Goal: Task Accomplishment & Management: Manage account settings

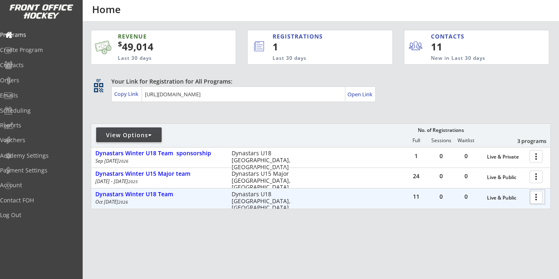
click at [539, 196] on div at bounding box center [537, 196] width 14 height 14
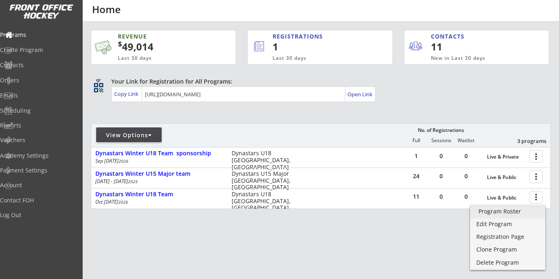
click at [492, 212] on div "Program Roster" at bounding box center [507, 211] width 59 height 6
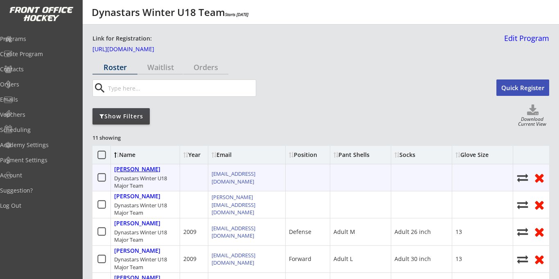
click at [137, 171] on div "[PERSON_NAME]" at bounding box center [137, 169] width 46 height 7
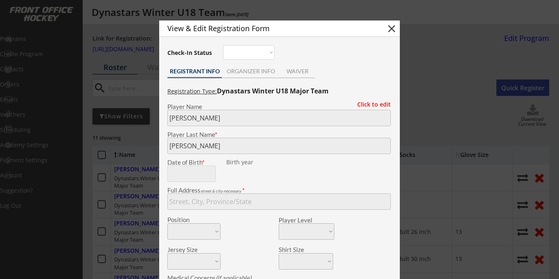
click at [390, 27] on button "close" at bounding box center [392, 29] width 12 height 12
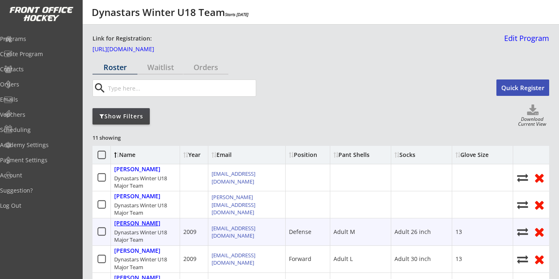
click at [138, 223] on div "[PERSON_NAME]" at bounding box center [137, 223] width 46 height 7
type input "[PERSON_NAME]"
type input "Cook"
type input "[DATE]"
type input "[STREET_ADDRESS]"
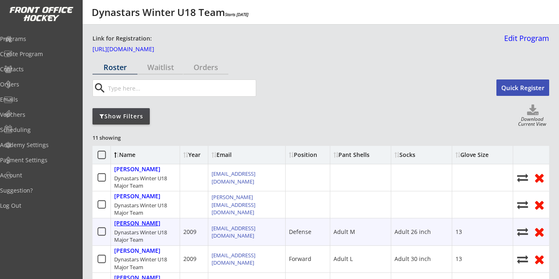
select select ""Defense""
select select ""Adult M""
type input "[DEMOGRAPHIC_DATA]"
type input "[PERSON_NAME]"
type input "[PHONE_NUMBER]"
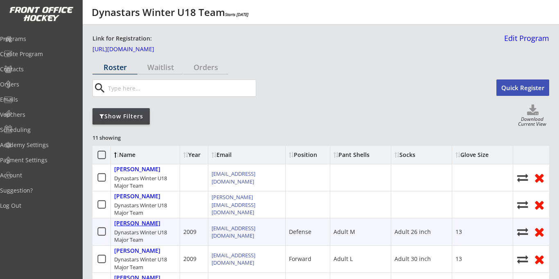
type input "Adult M"
select select ""Adult M""
type input "Adult 26 inch"
select select ""Adult 26 inch""
type input "13"
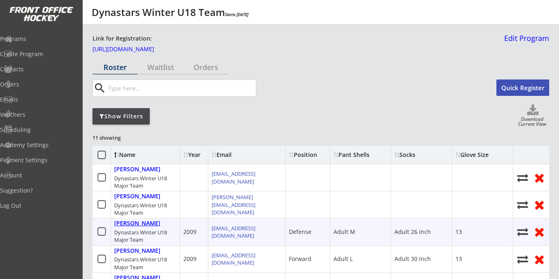
select select ""13""
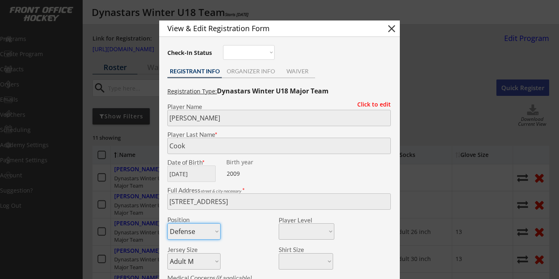
click at [393, 29] on button "close" at bounding box center [392, 29] width 12 height 12
select select ""PLACEHOLDER_1427118222253""
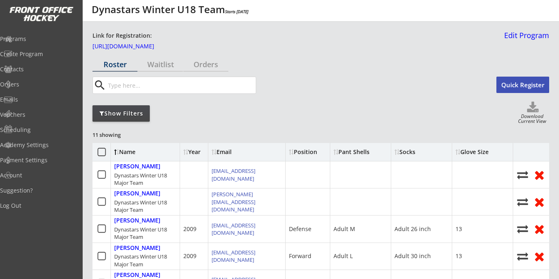
scroll to position [4, 0]
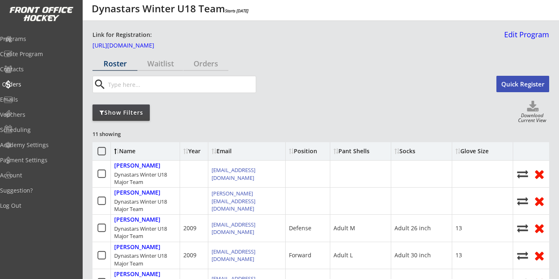
click at [30, 83] on div "Orders" at bounding box center [39, 84] width 74 height 6
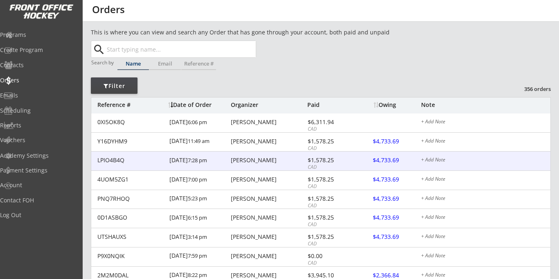
click at [253, 158] on div "[PERSON_NAME]" at bounding box center [268, 160] width 74 height 6
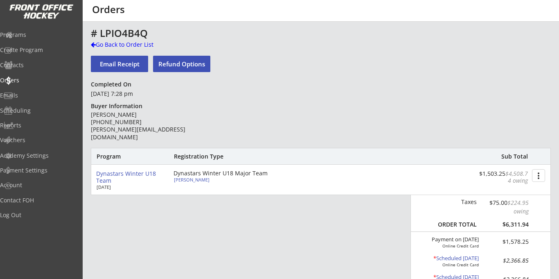
click at [539, 177] on button "more_vert" at bounding box center [538, 175] width 13 height 13
click at [365, 174] on div "Dynastars Winter U18 Team Oct 1, 2025 Dynastars Winter U18 Major Team Dean Boya…" at bounding box center [320, 180] width 459 height 30
click at [184, 66] on button "Refund Options" at bounding box center [181, 64] width 57 height 16
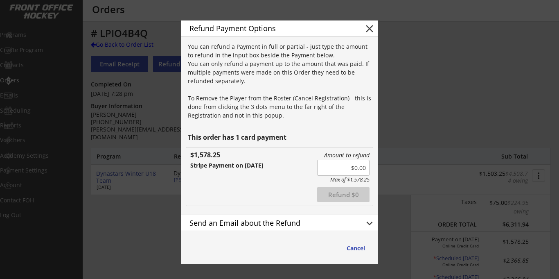
click at [352, 165] on input "input" at bounding box center [343, 168] width 52 height 16
click at [366, 222] on button "keyboard_arrow_down" at bounding box center [369, 223] width 12 height 12
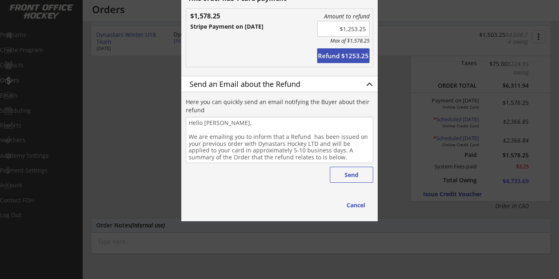
scroll to position [145, 0]
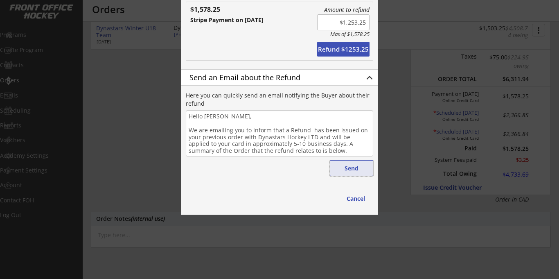
click at [348, 172] on button "Send" at bounding box center [351, 168] width 43 height 16
click at [336, 50] on button "Refund $1253.25" at bounding box center [343, 49] width 52 height 15
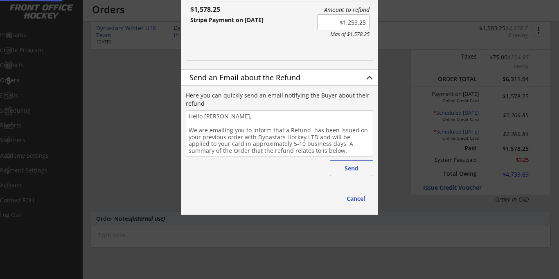
type input "$0.00"
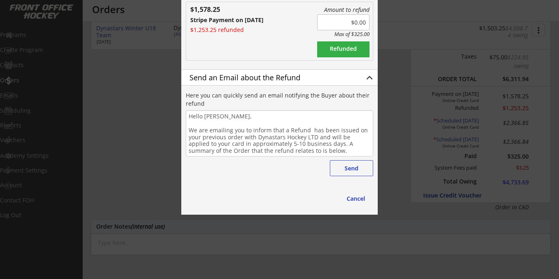
scroll to position [141, 0]
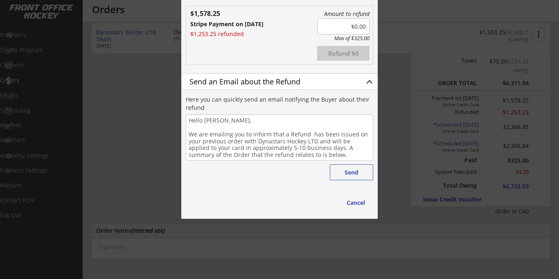
click at [128, 117] on div at bounding box center [279, 139] width 559 height 279
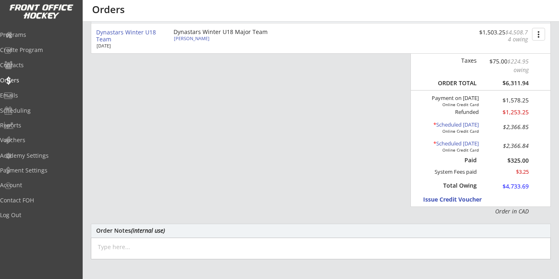
scroll to position [137, 0]
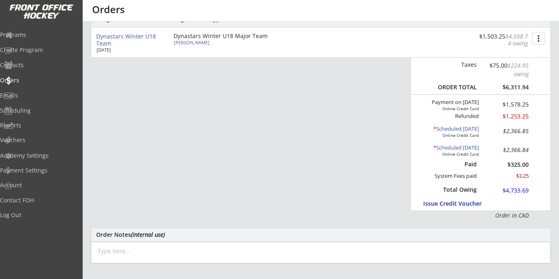
click at [539, 35] on button "more_vert" at bounding box center [538, 38] width 13 height 13
click at [500, 54] on div "Change Owing" at bounding box center [507, 53] width 59 height 6
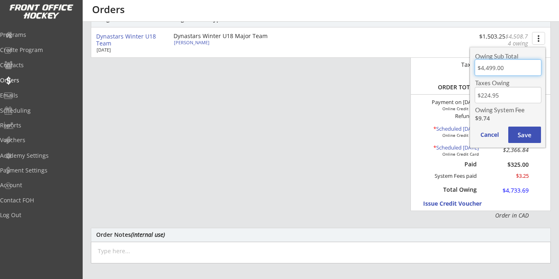
drag, startPoint x: 510, startPoint y: 66, endPoint x: 450, endPoint y: 70, distance: 60.7
click at [451, 70] on body "This is where you can view and search any Order that has gone through your acco…" at bounding box center [279, 2] width 559 height 279
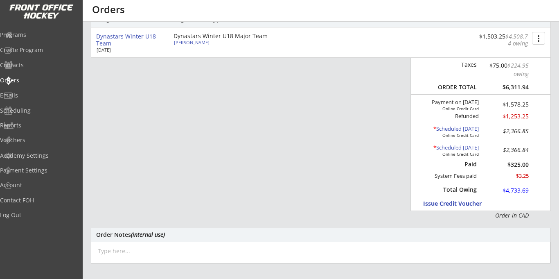
click at [540, 37] on button "more_vert" at bounding box center [538, 38] width 13 height 13
click at [512, 52] on div "Change Owing" at bounding box center [507, 53] width 59 height 6
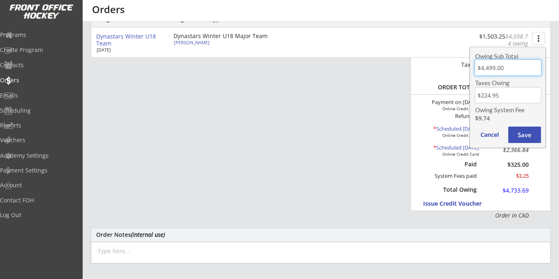
drag, startPoint x: 498, startPoint y: 68, endPoint x: 458, endPoint y: 68, distance: 39.3
click at [458, 68] on body "This is where you can view and search any Order that has gone through your acco…" at bounding box center [279, 2] width 559 height 279
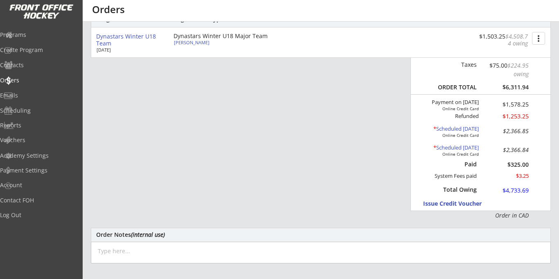
click at [542, 37] on button "more_vert" at bounding box center [538, 38] width 13 height 13
click at [488, 69] on div "Cancel Registration" at bounding box center [507, 66] width 59 height 6
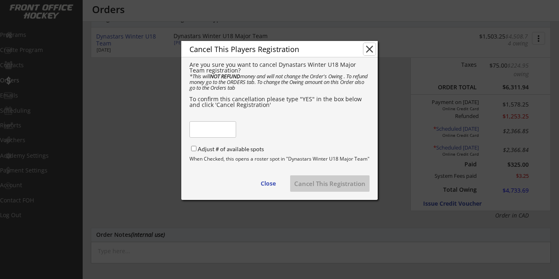
click at [368, 52] on button "close" at bounding box center [369, 49] width 12 height 12
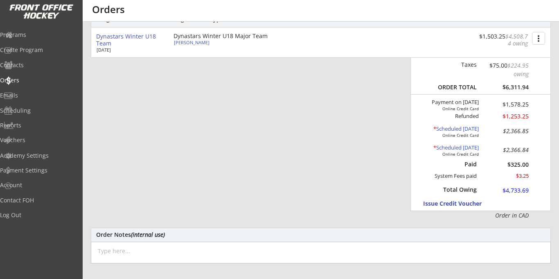
click at [540, 40] on button "more_vert" at bounding box center [538, 38] width 13 height 13
click at [503, 56] on div "Change Owing" at bounding box center [507, 53] width 59 height 6
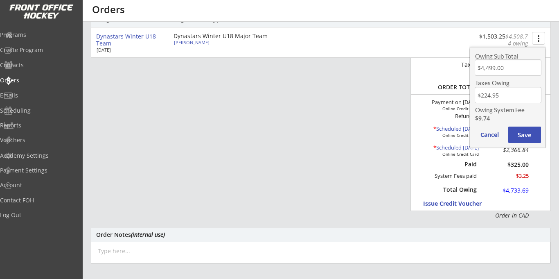
click at [495, 65] on input "input" at bounding box center [508, 67] width 67 height 16
type input "$0.00"
click at [499, 93] on input "input" at bounding box center [508, 95] width 67 height 16
type input "$0.00"
click at [523, 129] on button "Save" at bounding box center [524, 134] width 33 height 16
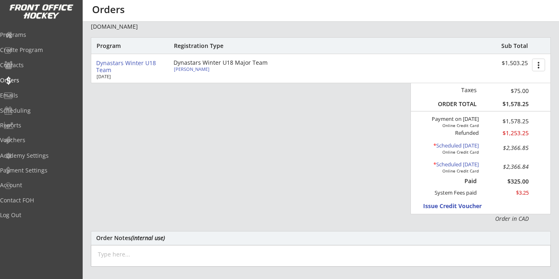
scroll to position [109, 0]
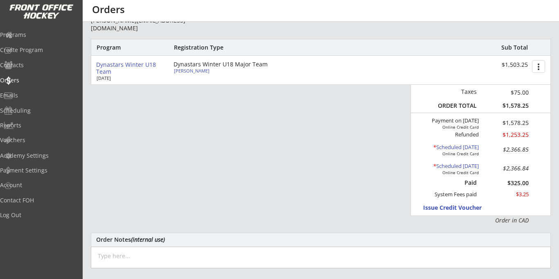
click at [539, 70] on button "more_vert" at bounding box center [538, 66] width 13 height 13
click at [503, 95] on div "Cancel Registration" at bounding box center [507, 95] width 59 height 6
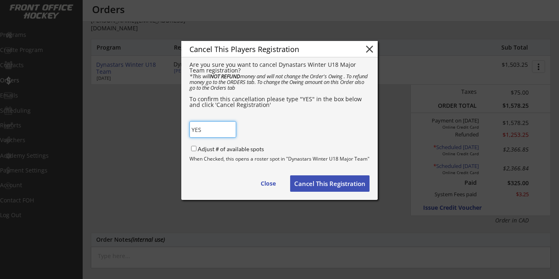
type input "YES"
click at [322, 182] on button "Cancel This Registration" at bounding box center [329, 183] width 79 height 16
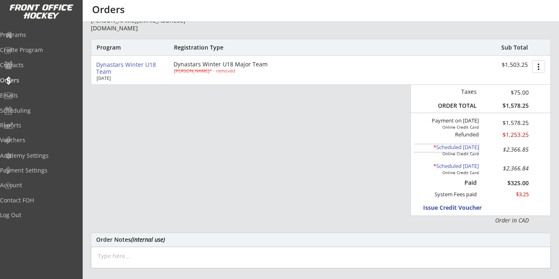
click at [465, 148] on div "* Scheduled Oct 21, 2025" at bounding box center [446, 147] width 65 height 7
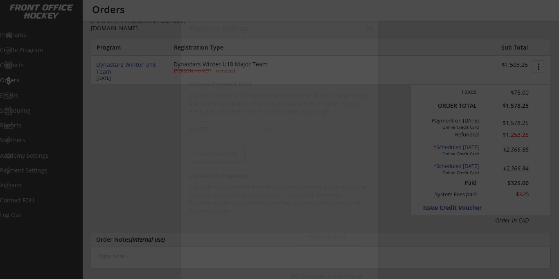
scroll to position [386, 0]
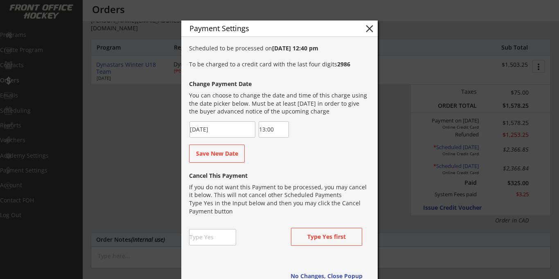
click at [211, 235] on input "input" at bounding box center [212, 237] width 47 height 16
type input "Yes"
click at [322, 239] on button "Cancel this Payment" at bounding box center [326, 237] width 71 height 18
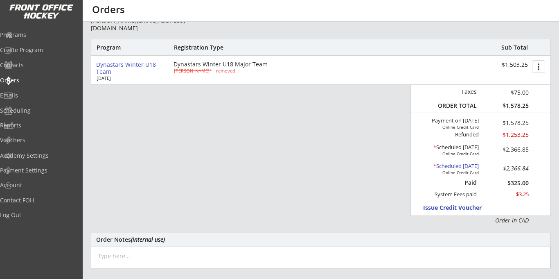
scroll to position [545, 0]
click at [458, 171] on div "Online Credit Card" at bounding box center [456, 172] width 46 height 5
click at [456, 167] on div "* Scheduled Nov 21, 2025" at bounding box center [446, 166] width 65 height 7
type input "11/21/2025"
type input "12:30"
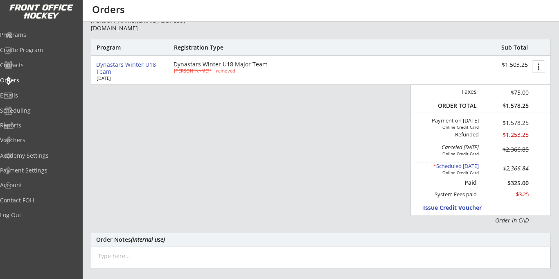
scroll to position [370, 0]
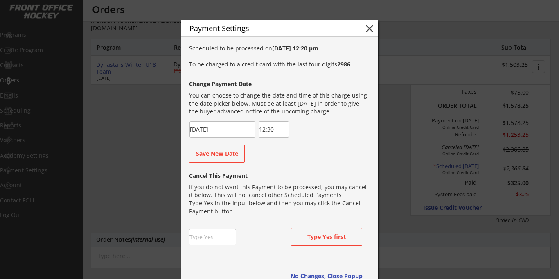
click at [229, 129] on input "11/21/2025" at bounding box center [222, 129] width 66 height 16
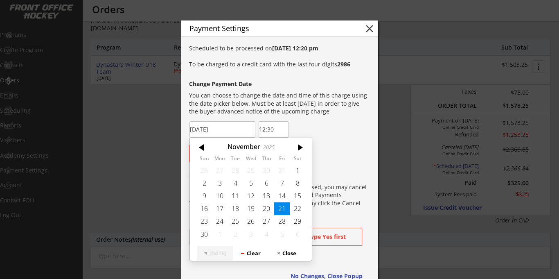
click at [315, 124] on div "Change Payment Date You can choose to change the date and time of this charge u…" at bounding box center [279, 118] width 180 height 87
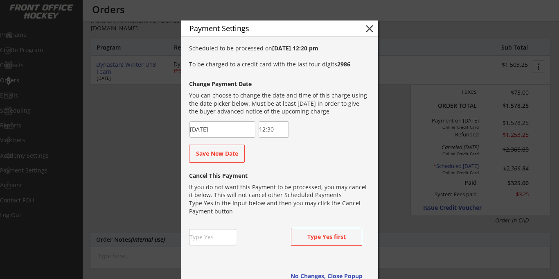
click at [213, 237] on input "input" at bounding box center [212, 237] width 47 height 16
type input "yes"
click at [311, 239] on button "Cancel this Payment" at bounding box center [326, 237] width 71 height 18
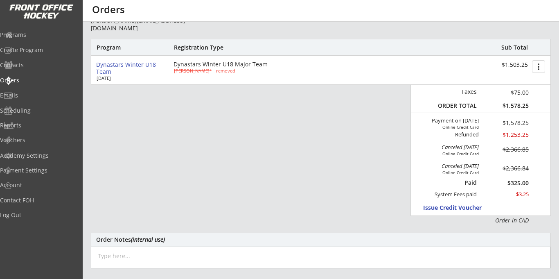
scroll to position [96, 0]
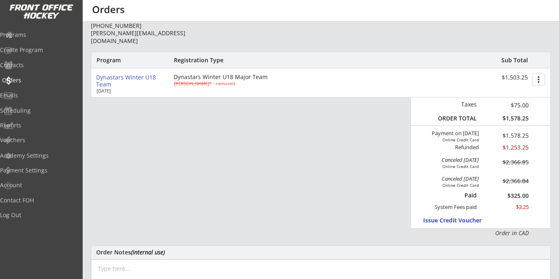
click at [25, 79] on div "Orders" at bounding box center [39, 80] width 74 height 6
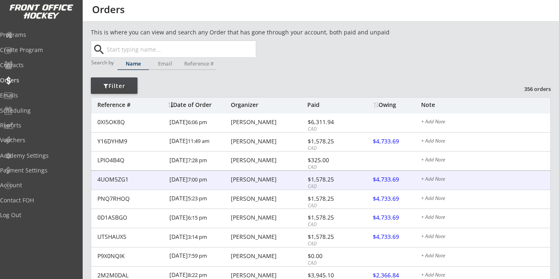
click at [260, 180] on div "Darcy Wiebe" at bounding box center [268, 179] width 74 height 6
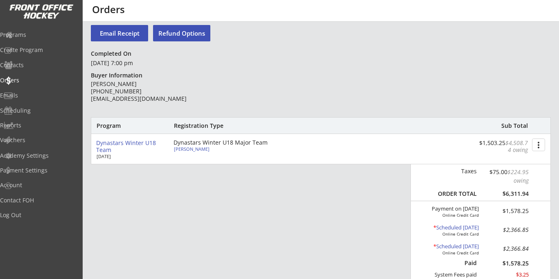
scroll to position [32, 0]
click at [453, 227] on div "* Scheduled Oct 21, 2025" at bounding box center [446, 226] width 65 height 7
type input "10/21/2025"
type input "13:00"
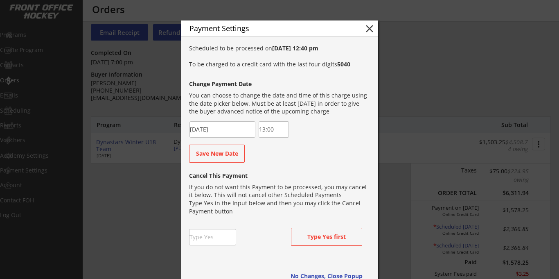
click at [206, 235] on input "input" at bounding box center [212, 237] width 47 height 16
type input "yes"
click at [314, 237] on button "Cancel this Payment" at bounding box center [326, 237] width 71 height 18
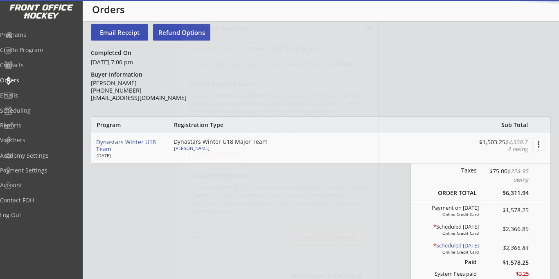
type input "10/02/2025"
type input "18:00"
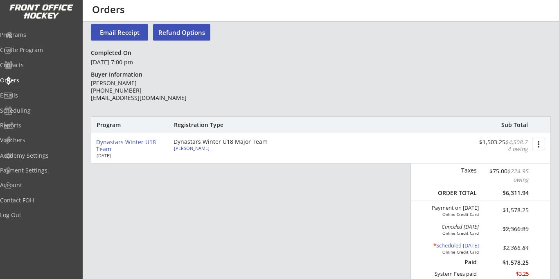
click at [462, 253] on div "Online Credit Card" at bounding box center [456, 251] width 46 height 5
click at [454, 247] on div "* Scheduled Nov 21, 2025" at bounding box center [446, 245] width 65 height 7
type input "11/21/2025"
type input "12:30"
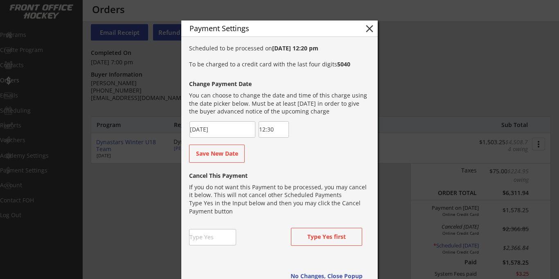
click at [209, 237] on input "input" at bounding box center [212, 237] width 47 height 16
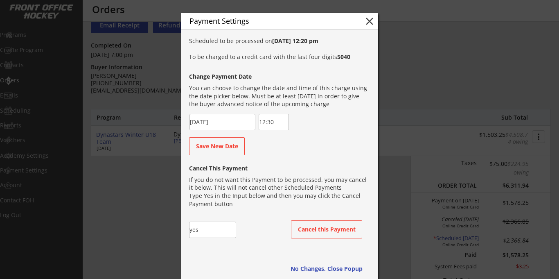
scroll to position [40, 0]
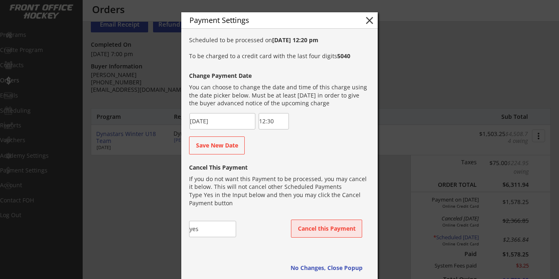
type input "yes"
click at [324, 236] on button "Cancel this Payment" at bounding box center [326, 228] width 71 height 18
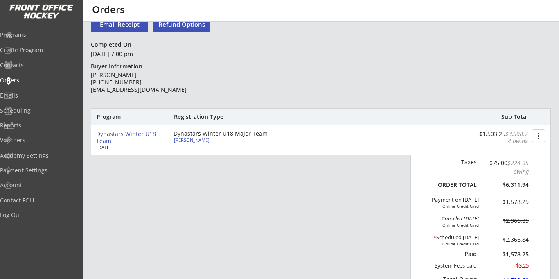
scroll to position [545, 0]
click at [539, 137] on button "more_vert" at bounding box center [538, 135] width 13 height 13
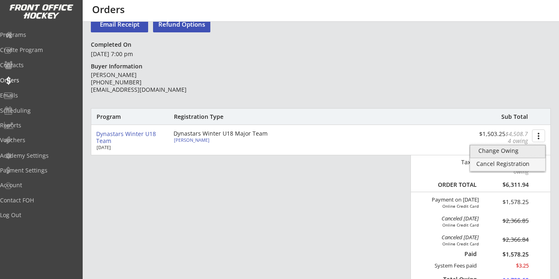
click at [501, 151] on div "Change Owing" at bounding box center [507, 151] width 59 height 6
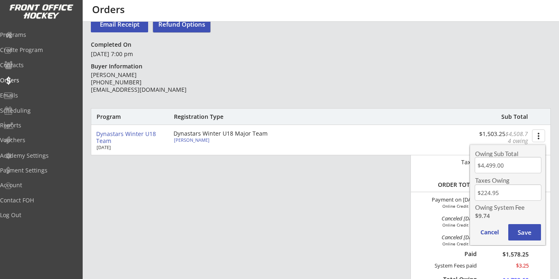
click at [191, 28] on button "Refund Options" at bounding box center [181, 24] width 57 height 16
type textarea "Hello Darcy, We are emailing you to inform that a Refund has been issued on you…"
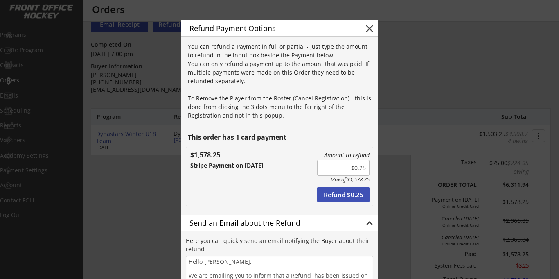
drag, startPoint x: 358, startPoint y: 166, endPoint x: 372, endPoint y: 166, distance: 14.7
click at [362, 166] on input "input" at bounding box center [343, 168] width 52 height 16
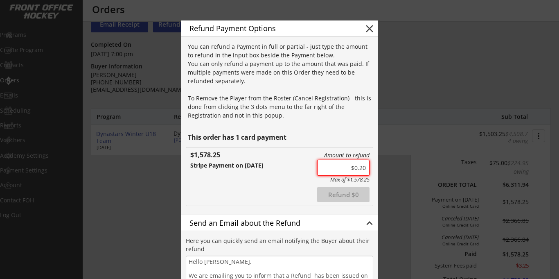
type input "$0.25"
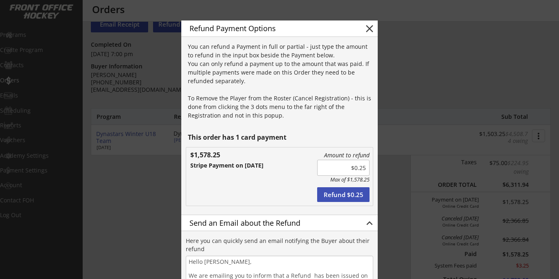
drag, startPoint x: 365, startPoint y: 168, endPoint x: 345, endPoint y: 168, distance: 19.6
click at [345, 168] on input "input" at bounding box center [343, 168] width 52 height 16
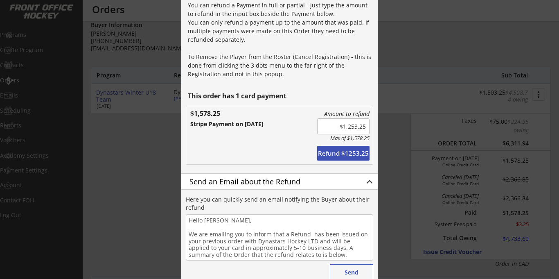
scroll to position [82, 0]
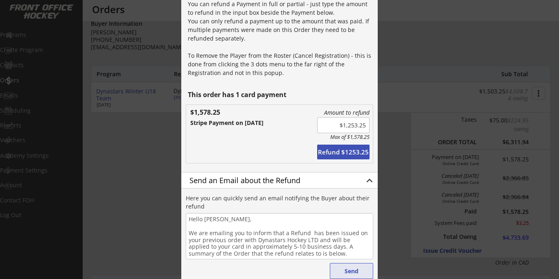
click at [356, 269] on button "Send" at bounding box center [351, 271] width 43 height 16
click at [340, 151] on button "Refund $1253.25" at bounding box center [343, 151] width 52 height 15
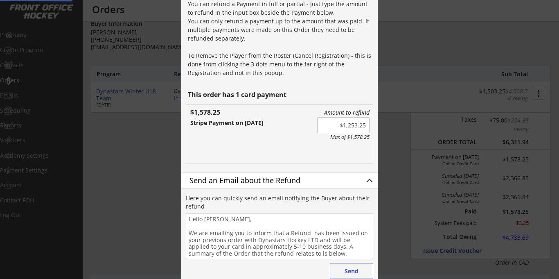
type input "$0.00"
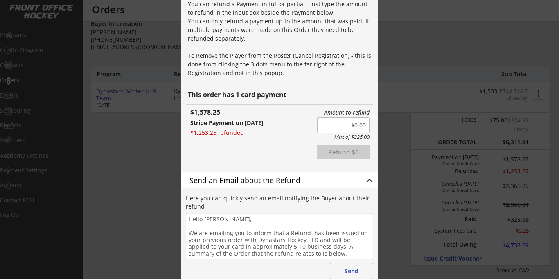
click at [415, 54] on div at bounding box center [279, 139] width 559 height 279
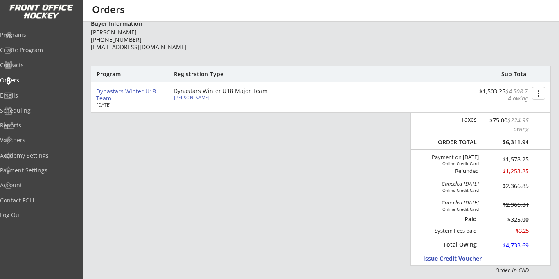
click at [540, 91] on button "more_vert" at bounding box center [538, 93] width 13 height 13
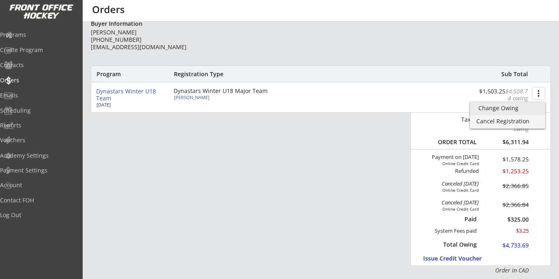
click at [495, 111] on div "Change Owing" at bounding box center [507, 108] width 59 height 6
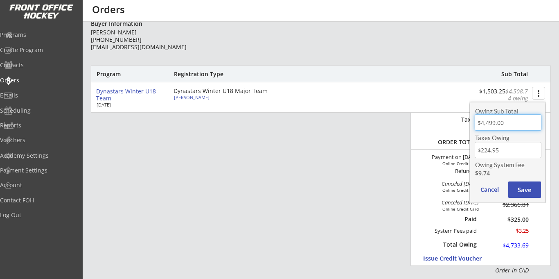
drag, startPoint x: 511, startPoint y: 125, endPoint x: 467, endPoint y: 122, distance: 44.7
click at [467, 122] on body "This is where you can view and search any Order that has gone through your acco…" at bounding box center [279, 57] width 559 height 279
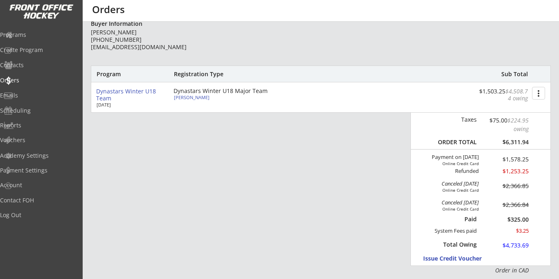
click at [538, 93] on button "more_vert" at bounding box center [538, 93] width 13 height 13
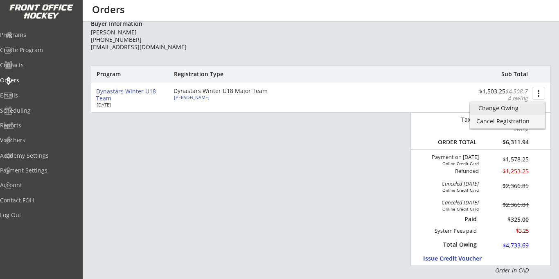
click at [508, 109] on div "Change Owing" at bounding box center [507, 108] width 59 height 6
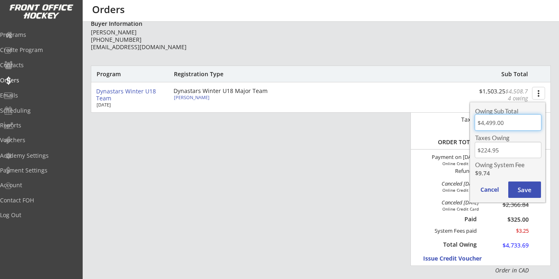
click at [504, 121] on input "input" at bounding box center [508, 122] width 67 height 16
type input "$0.00"
click at [497, 150] on input "input" at bounding box center [508, 150] width 67 height 16
type input "$0.00"
click at [519, 194] on button "Save" at bounding box center [524, 189] width 33 height 16
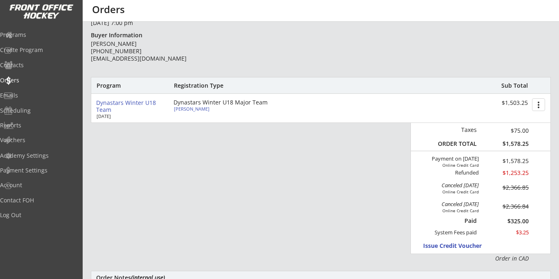
scroll to position [70, 0]
click at [539, 104] on button "more_vert" at bounding box center [538, 105] width 13 height 13
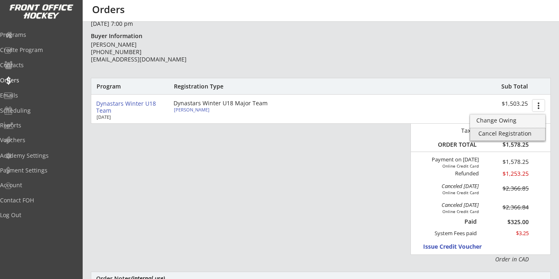
click at [512, 135] on div "Cancel Registration" at bounding box center [507, 134] width 59 height 6
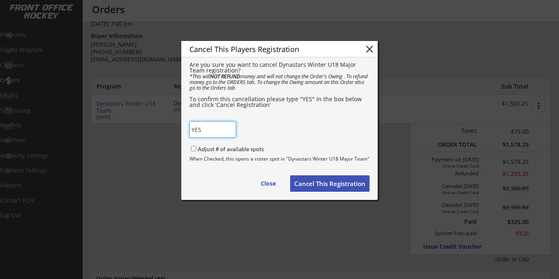
type input "YES"
click at [314, 182] on button "Cancel This Registration" at bounding box center [329, 183] width 79 height 16
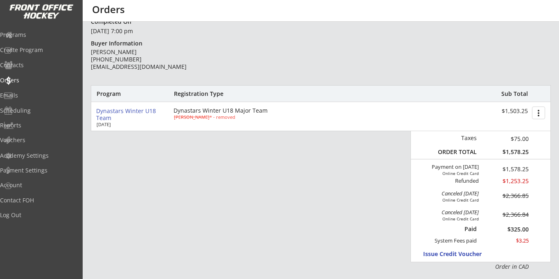
scroll to position [62, 0]
click at [26, 77] on div "Orders" at bounding box center [39, 80] width 74 height 6
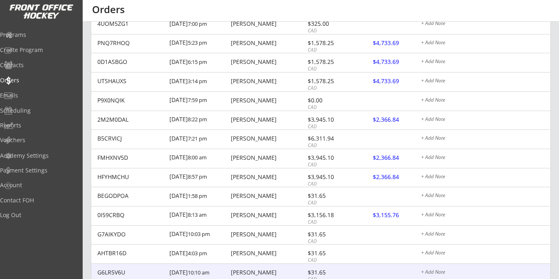
scroll to position [171, 0]
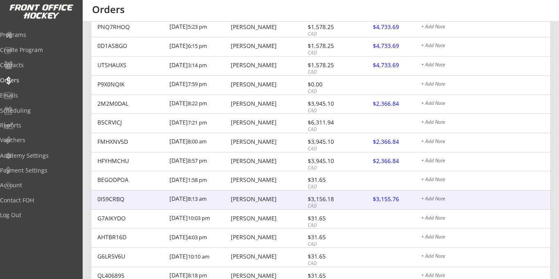
drag, startPoint x: 243, startPoint y: 197, endPoint x: 253, endPoint y: 199, distance: 10.4
click at [243, 197] on div "[PERSON_NAME]" at bounding box center [268, 199] width 74 height 6
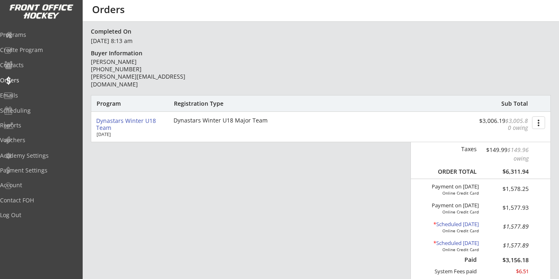
scroll to position [56, 0]
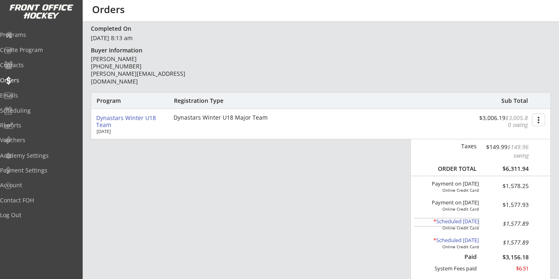
click at [456, 221] on div "* Scheduled Oct 21, 2025" at bounding box center [446, 221] width 65 height 7
type input "10/21/2025"
type input "13:00"
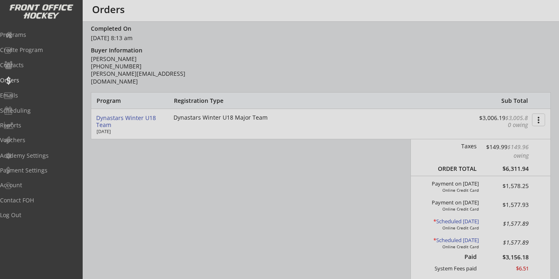
scroll to position [386, 0]
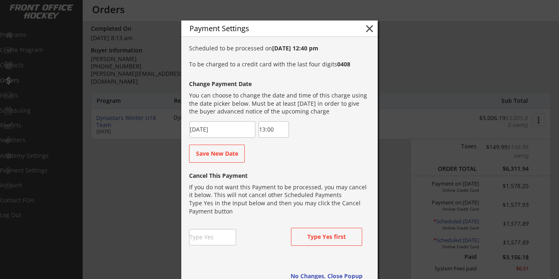
click at [214, 238] on input "input" at bounding box center [212, 237] width 47 height 16
type input "yes"
drag, startPoint x: 404, startPoint y: 162, endPoint x: 379, endPoint y: 139, distance: 33.6
click at [394, 140] on div at bounding box center [279, 139] width 559 height 279
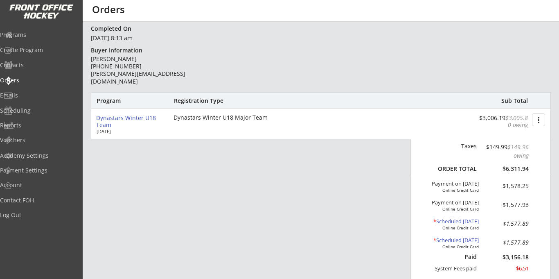
click at [457, 222] on div "* Scheduled Oct 21, 2025" at bounding box center [446, 221] width 65 height 7
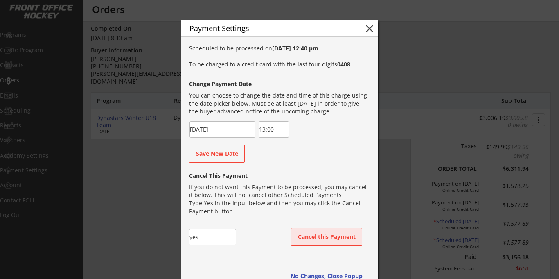
click at [322, 235] on button "Cancel this Payment" at bounding box center [326, 237] width 71 height 18
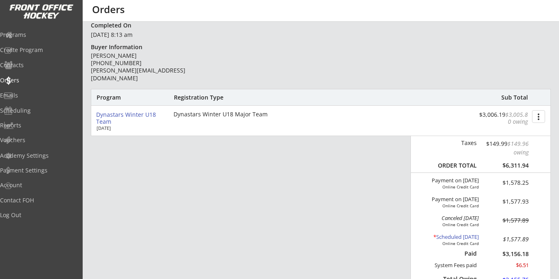
scroll to position [60, 0]
click at [458, 237] on div "* Scheduled Nov 21, 2025" at bounding box center [446, 236] width 65 height 7
type input "11/21/2025"
type input "12:30"
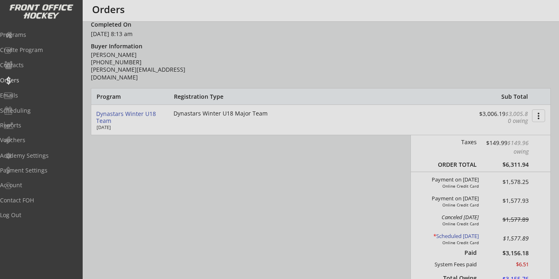
scroll to position [370, 0]
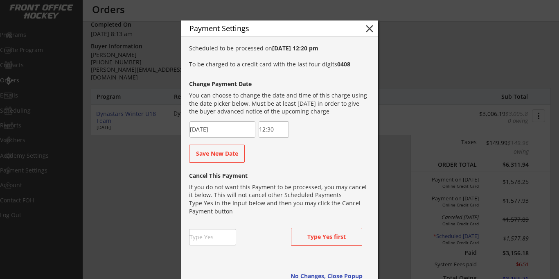
click at [204, 236] on input "input" at bounding box center [212, 237] width 47 height 16
type input "yes"
click at [311, 237] on button "Cancel this Payment" at bounding box center [326, 237] width 71 height 18
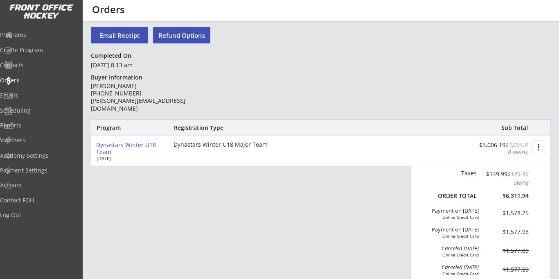
scroll to position [27, 0]
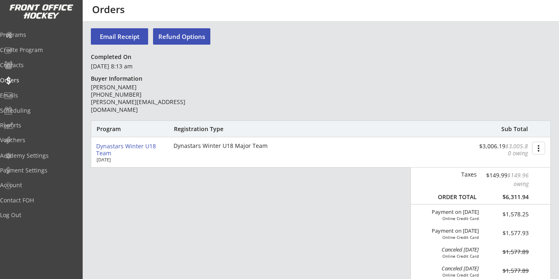
click at [175, 35] on button "Refund Options" at bounding box center [181, 36] width 57 height 16
type textarea "Hello Tim, We are emailing you to inform that a Refund has been issued on your …"
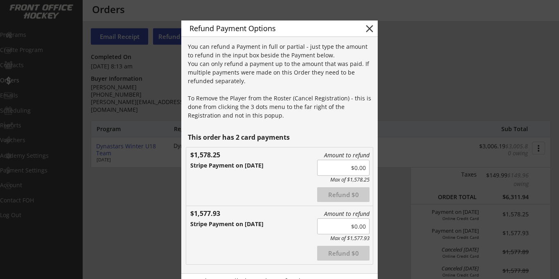
click at [357, 225] on input "input" at bounding box center [343, 226] width 52 height 16
drag, startPoint x: 355, startPoint y: 225, endPoint x: 360, endPoint y: 226, distance: 5.3
click at [355, 225] on input "input" at bounding box center [343, 226] width 52 height 16
click at [336, 253] on button "Refund $1577.93" at bounding box center [343, 253] width 52 height 15
click at [349, 167] on input "input" at bounding box center [343, 168] width 52 height 16
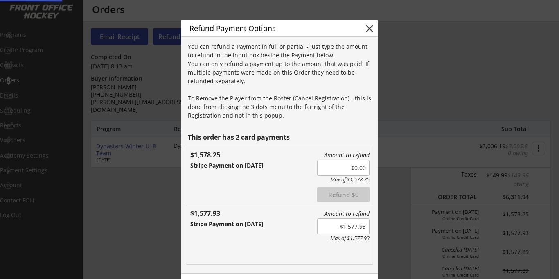
type input "$0.00"
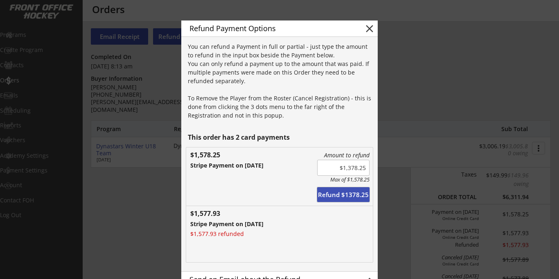
click at [341, 195] on button "Refund $1378.25" at bounding box center [343, 194] width 52 height 15
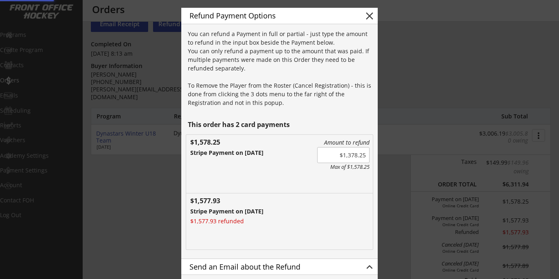
type input "$0.00"
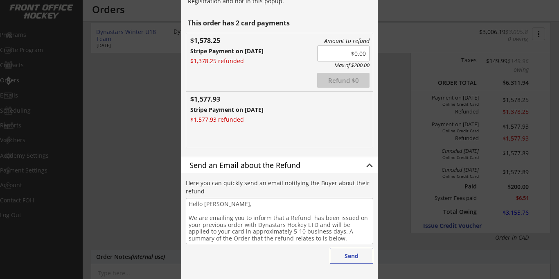
scroll to position [138, 0]
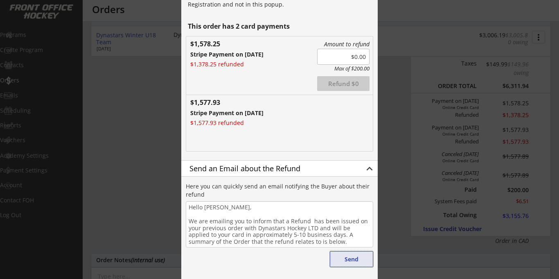
click at [359, 255] on button "Send" at bounding box center [351, 259] width 43 height 16
click at [391, 111] on div at bounding box center [279, 139] width 559 height 279
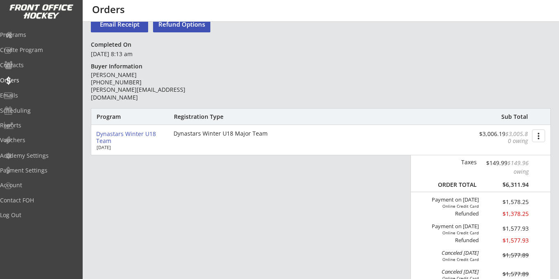
scroll to position [35, 0]
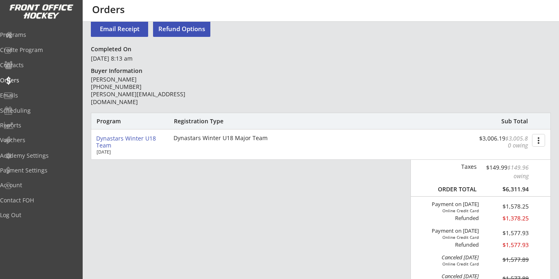
drag, startPoint x: 230, startPoint y: 79, endPoint x: 406, endPoint y: 92, distance: 176.1
click at [374, 83] on div "# 0I59CRBQ Go Back to Order List Email Receipt Refund Options Completed On Sept…" at bounding box center [321, 272] width 460 height 559
click at [545, 139] on div "more_vert" at bounding box center [538, 140] width 16 height 14
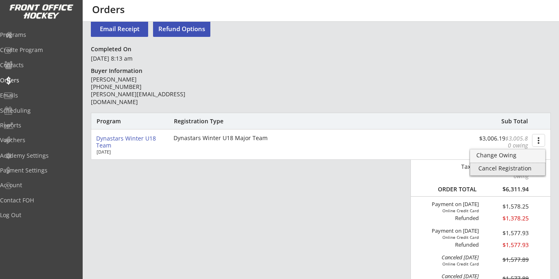
click at [492, 168] on div "Cancel Registration" at bounding box center [507, 168] width 59 height 6
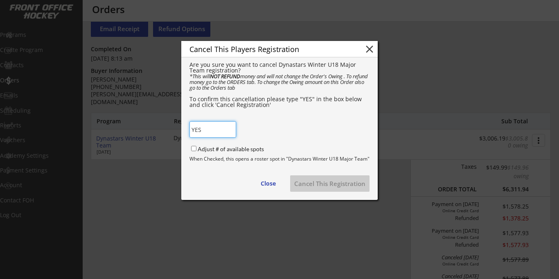
type input "YES"
click at [339, 183] on button "Cancel This Registration" at bounding box center [329, 183] width 79 height 16
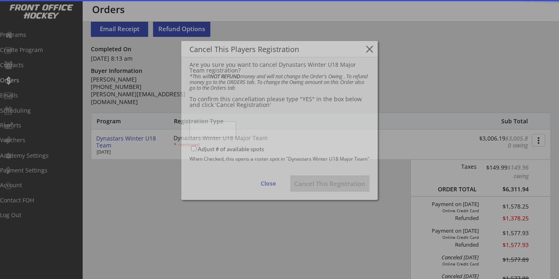
click at [340, 183] on button "Cancel This Registration" at bounding box center [329, 183] width 79 height 16
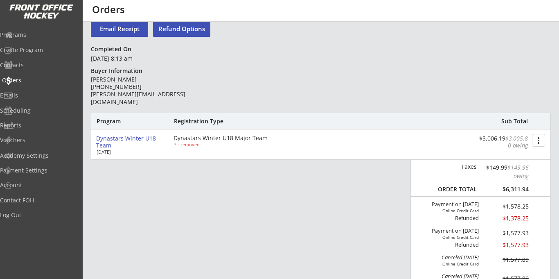
click at [31, 80] on div "Orders" at bounding box center [39, 80] width 74 height 6
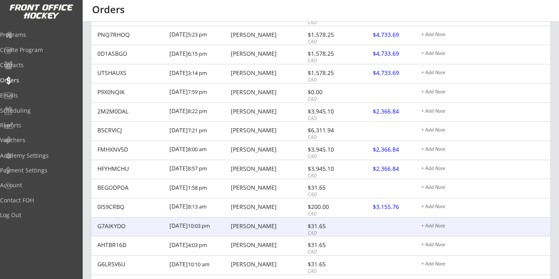
scroll to position [165, 0]
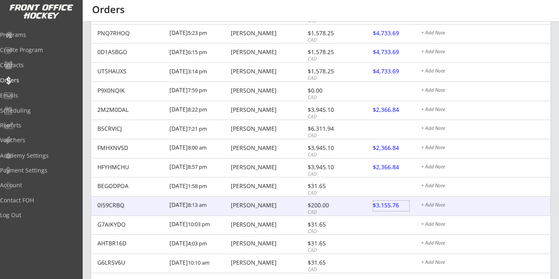
click at [381, 205] on div at bounding box center [391, 206] width 36 height 10
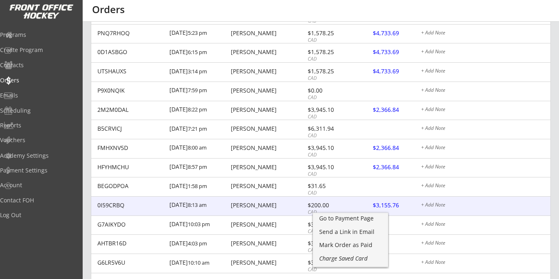
click at [250, 205] on div "[PERSON_NAME]" at bounding box center [268, 205] width 74 height 6
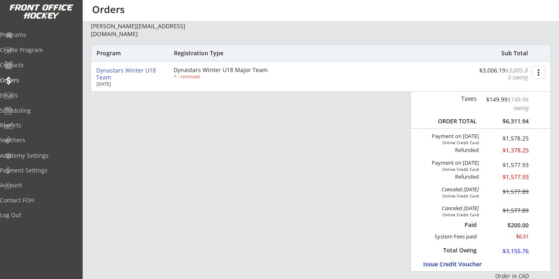
scroll to position [113, 0]
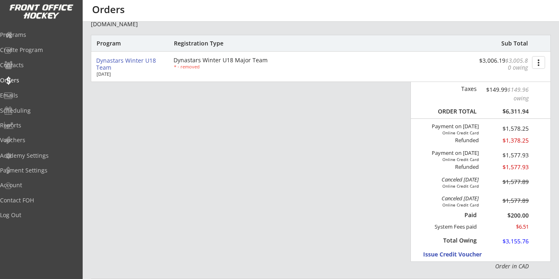
click at [540, 63] on button "more_vert" at bounding box center [538, 62] width 13 height 13
click at [493, 92] on div "Removed" at bounding box center [507, 91] width 59 height 6
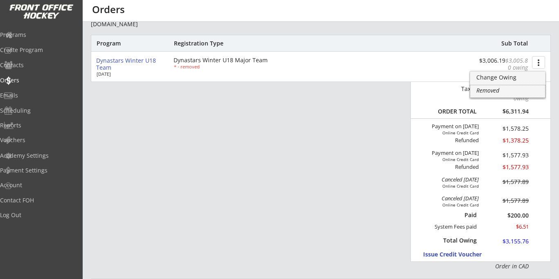
drag, startPoint x: 440, startPoint y: 71, endPoint x: 426, endPoint y: 73, distance: 14.1
click at [440, 71] on div "Dynastars Winter U18 Team Oct 1, 2025 Dynastars Winter U18 Major Team * - remov…" at bounding box center [320, 67] width 459 height 30
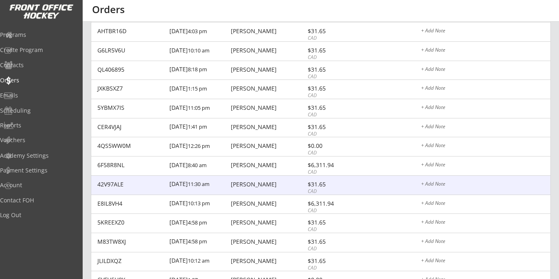
scroll to position [377, 0]
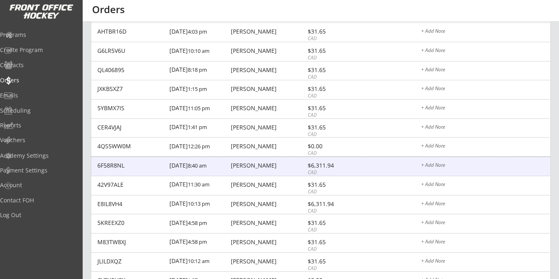
click at [313, 167] on div "$6,311.94" at bounding box center [330, 165] width 44 height 6
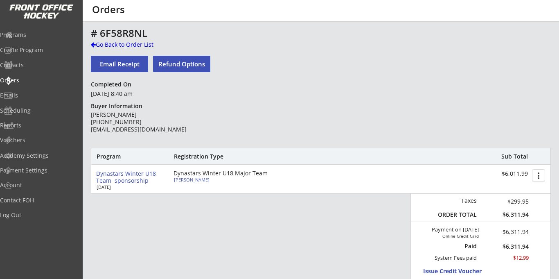
click at [539, 178] on button "more_vert" at bounding box center [538, 175] width 13 height 13
click at [294, 221] on div "Program Registration Type Sub Total Dynastars Winter U18 Team sponsorship Sep 1…" at bounding box center [321, 218] width 460 height 140
click at [196, 65] on button "Refund Options" at bounding box center [181, 64] width 57 height 16
type textarea "Hello Paulo, We are emailing you to inform that a Refund has been issued on you…"
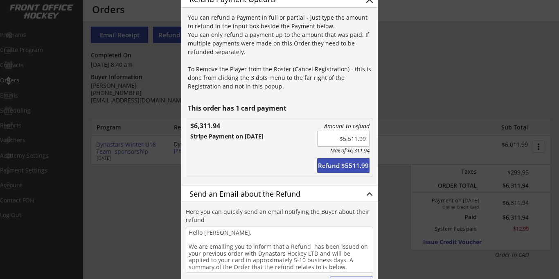
scroll to position [34, 0]
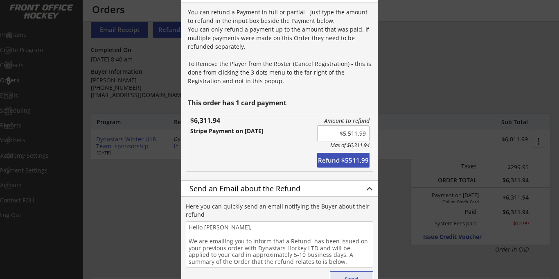
click at [349, 274] on button "Send" at bounding box center [351, 279] width 43 height 16
click at [345, 158] on button "Refund $5511.99" at bounding box center [343, 160] width 52 height 15
type input "$0.00"
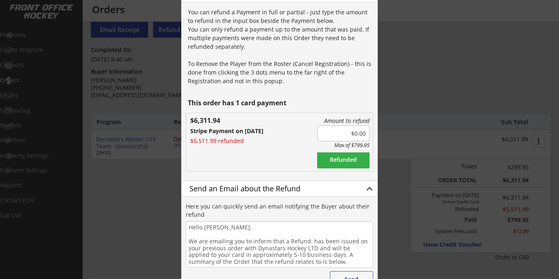
click at [441, 87] on div at bounding box center [279, 139] width 559 height 279
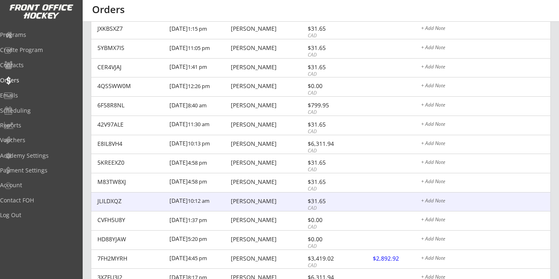
scroll to position [437, 0]
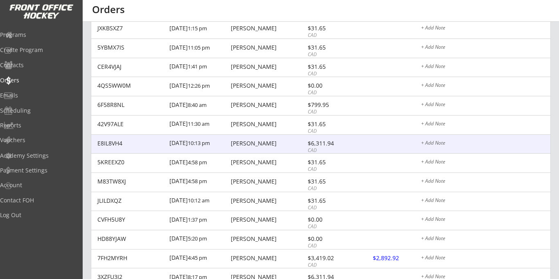
click at [321, 142] on div "$6,311.94" at bounding box center [330, 143] width 44 height 6
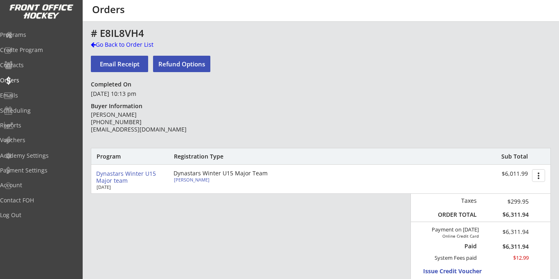
click at [200, 65] on button "Refund Options" at bounding box center [181, 64] width 57 height 16
type textarea "Hello Marni, We are emailing you to inform that a Refund has been issued on you…"
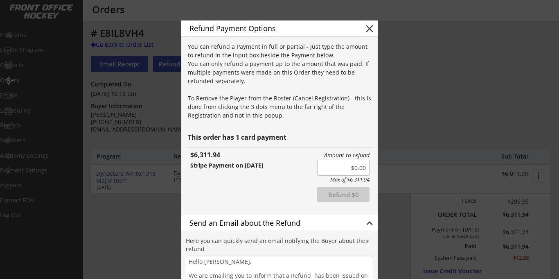
click at [356, 169] on input "input" at bounding box center [343, 168] width 52 height 16
click at [336, 195] on button "Refund $1750" at bounding box center [343, 194] width 52 height 15
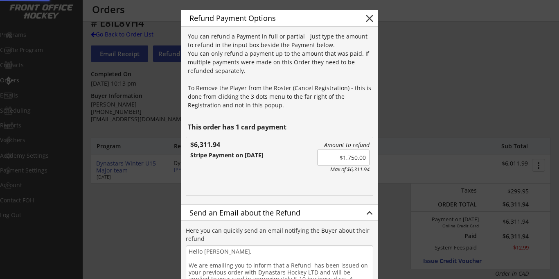
type input "$0.00"
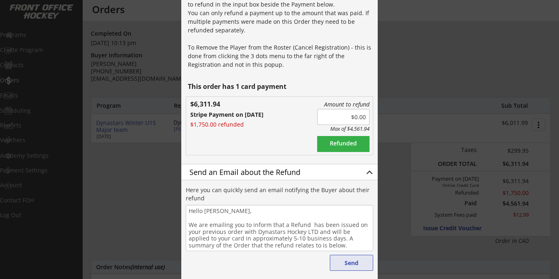
scroll to position [55, 0]
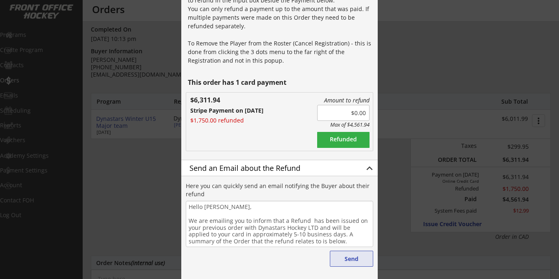
click at [352, 261] on button "Send" at bounding box center [351, 258] width 43 height 16
click at [128, 171] on div at bounding box center [279, 139] width 559 height 279
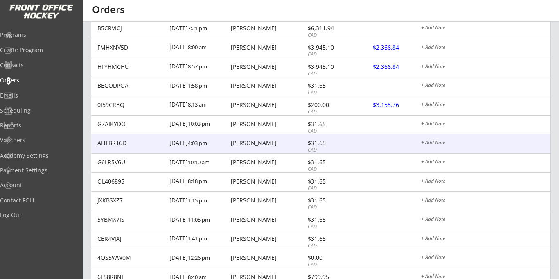
scroll to position [264, 0]
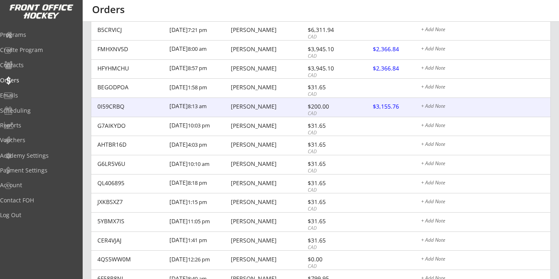
click at [388, 107] on div at bounding box center [391, 107] width 36 height 10
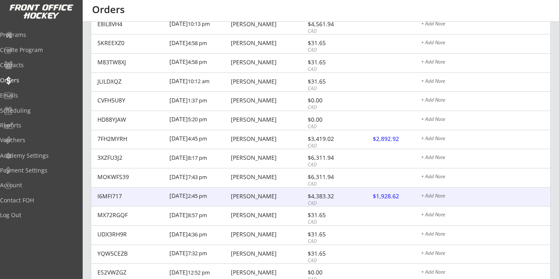
scroll to position [557, 0]
click at [262, 197] on div "Luanne Baun" at bounding box center [268, 196] width 74 height 6
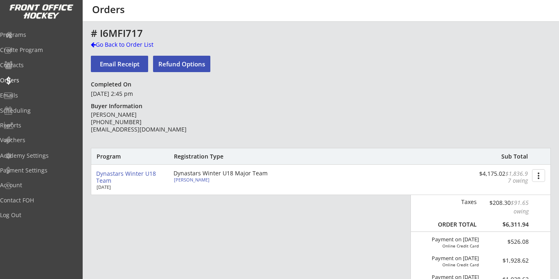
click at [178, 64] on button "Refund Options" at bounding box center [181, 64] width 57 height 16
type textarea "Hello Luanne, We are emailing you to inform that a Refund has been issued on yo…"
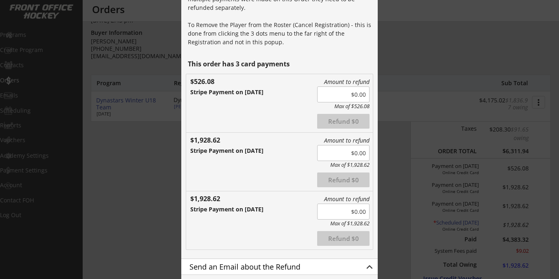
scroll to position [71, 0]
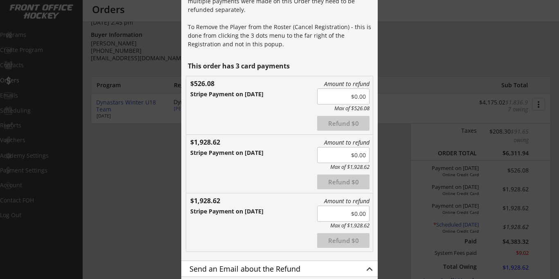
click at [438, 90] on div at bounding box center [279, 139] width 559 height 279
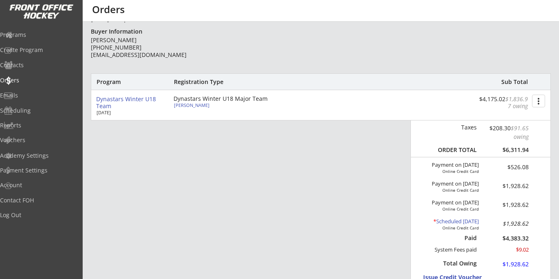
scroll to position [75, 0]
click at [452, 219] on div "* Scheduled Oct 21, 2025" at bounding box center [446, 220] width 65 height 7
type input "10/21/2025"
type input "13:00"
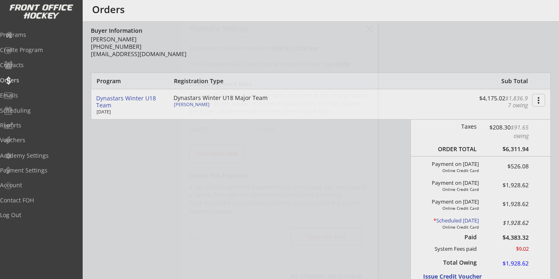
scroll to position [386, 0]
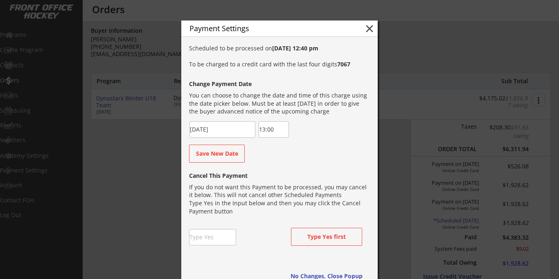
click at [214, 239] on input "input" at bounding box center [212, 237] width 47 height 16
type input "yes"
click at [317, 237] on button "Cancel this Payment" at bounding box center [326, 237] width 71 height 18
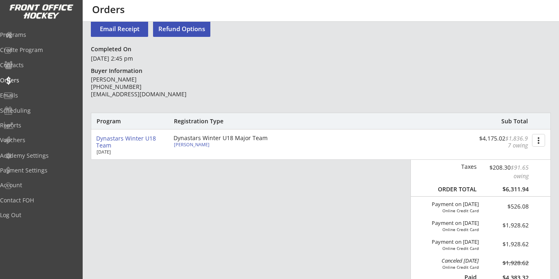
scroll to position [34, 0]
click at [178, 30] on button "Refund Options" at bounding box center [181, 29] width 57 height 16
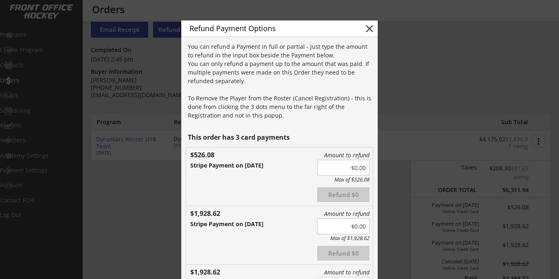
click at [351, 169] on input "input" at bounding box center [343, 168] width 52 height 16
click at [341, 196] on button "Refund $26.08" at bounding box center [343, 194] width 52 height 15
click at [347, 228] on input "input" at bounding box center [343, 226] width 52 height 16
type input "$0.00"
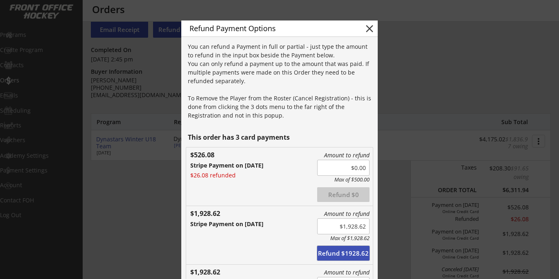
click at [333, 251] on button "Refund $1928.62" at bounding box center [343, 253] width 52 height 15
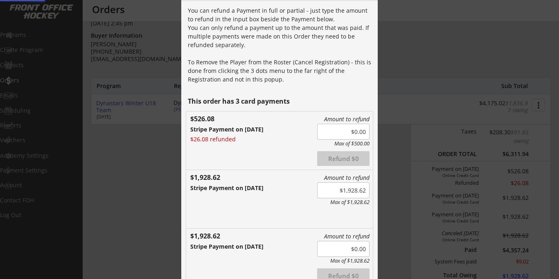
scroll to position [92, 0]
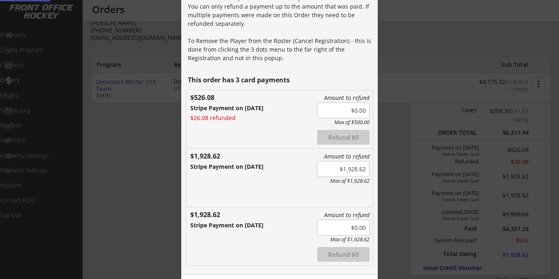
click at [356, 228] on input "input" at bounding box center [343, 227] width 52 height 16
type input "$0.00"
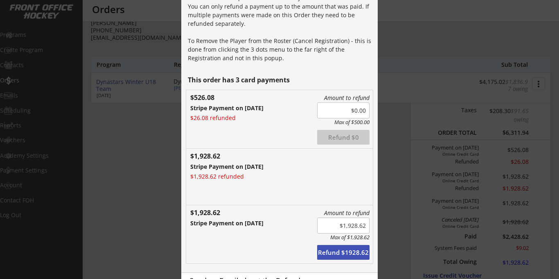
click at [338, 253] on button "Refund $1928.62" at bounding box center [343, 252] width 52 height 15
type input "$0.00"
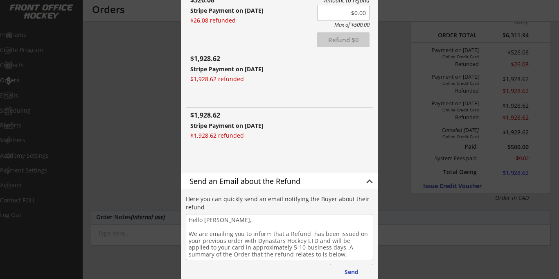
scroll to position [191, 0]
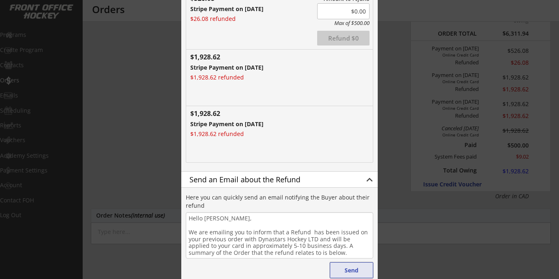
click at [359, 268] on button "Send" at bounding box center [351, 270] width 43 height 16
click at [392, 108] on div at bounding box center [279, 139] width 559 height 279
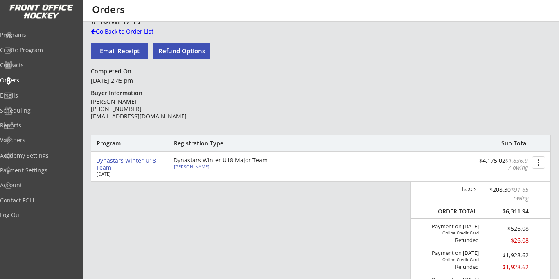
scroll to position [0, 0]
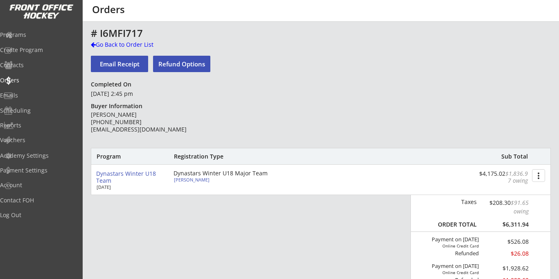
click at [539, 174] on button "more_vert" at bounding box center [538, 175] width 13 height 13
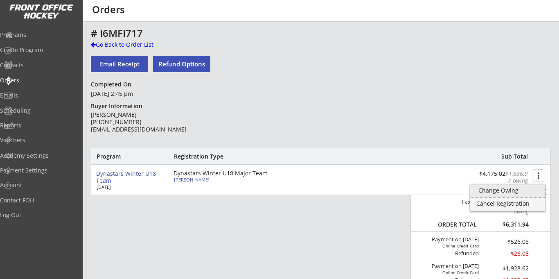
click at [505, 192] on div "Change Owing" at bounding box center [507, 190] width 59 height 6
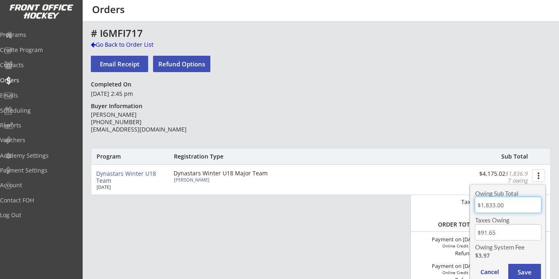
drag, startPoint x: 510, startPoint y: 207, endPoint x: 440, endPoint y: 203, distance: 70.5
click at [441, 203] on body "This is where you can view and search any Order that has gone through your acco…" at bounding box center [279, 139] width 559 height 279
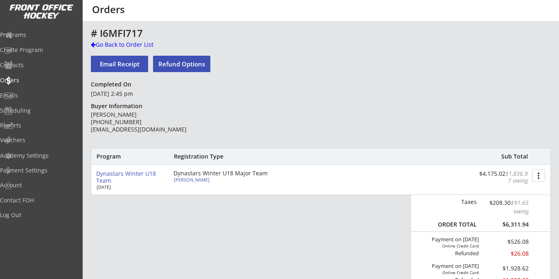
click at [543, 173] on button "more_vert" at bounding box center [538, 175] width 13 height 13
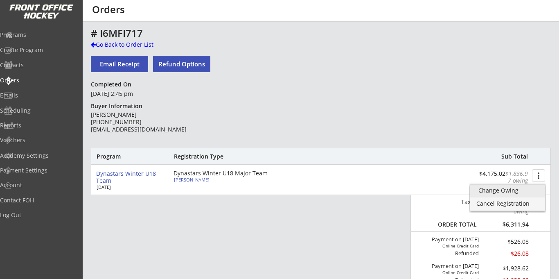
click at [490, 191] on div "Change Owing" at bounding box center [507, 190] width 59 height 6
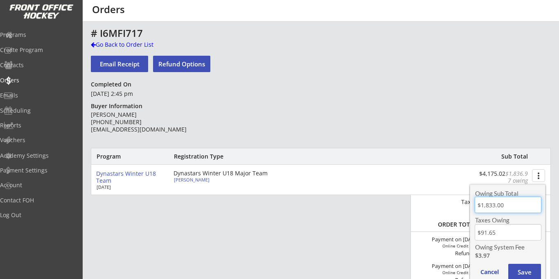
click at [493, 204] on input "input" at bounding box center [508, 204] width 67 height 16
type input "$0.00"
click at [499, 233] on input "input" at bounding box center [508, 232] width 67 height 16
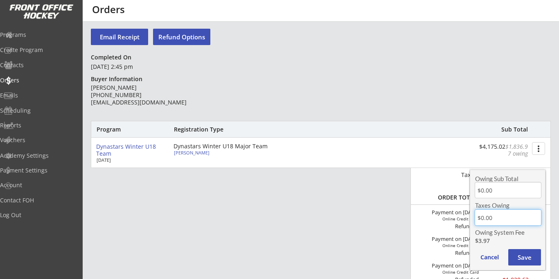
scroll to position [36, 0]
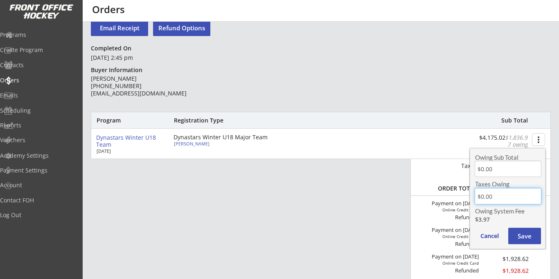
type input "$0.00"
click at [525, 243] on button "Save" at bounding box center [524, 236] width 33 height 16
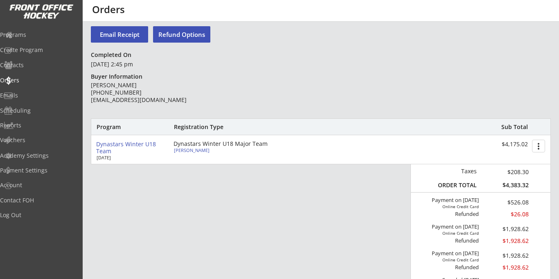
scroll to position [25, 0]
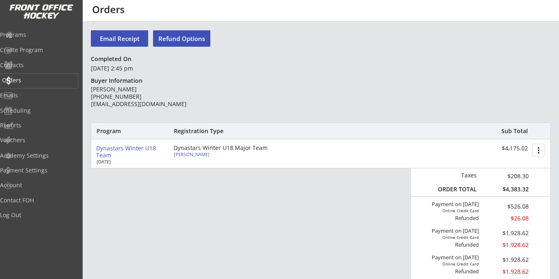
click at [27, 82] on div "Orders" at bounding box center [39, 80] width 74 height 6
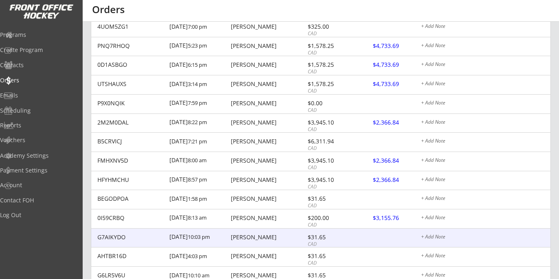
scroll to position [158, 0]
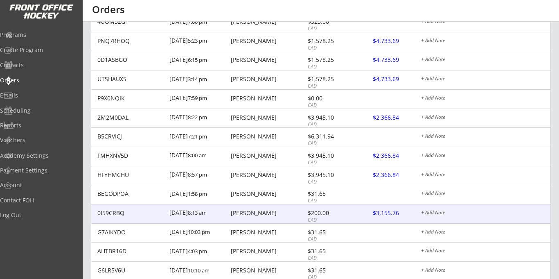
click at [380, 213] on div at bounding box center [391, 213] width 36 height 10
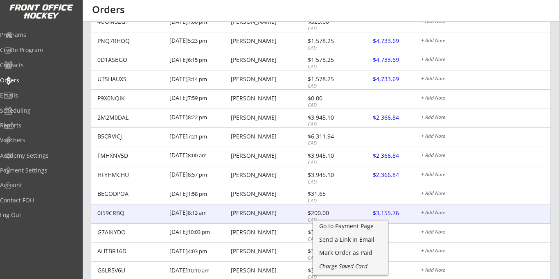
click at [264, 213] on div "[PERSON_NAME]" at bounding box center [268, 213] width 74 height 6
type input "$2,999.32"
type input "$149.96"
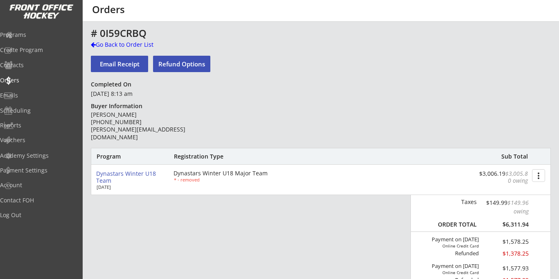
click at [539, 175] on button "more_vert" at bounding box center [538, 175] width 13 height 13
click at [491, 191] on div "Change Owing" at bounding box center [507, 190] width 59 height 6
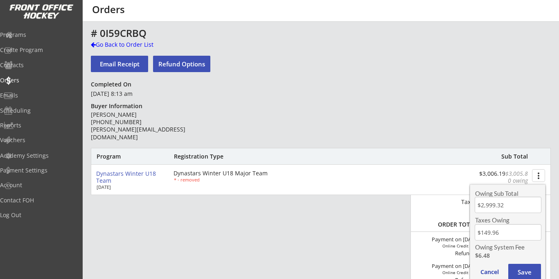
click at [506, 207] on input "input" at bounding box center [508, 204] width 67 height 16
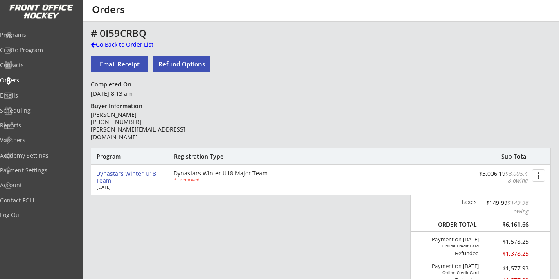
click at [538, 172] on button "more_vert" at bounding box center [538, 175] width 13 height 13
click at [506, 189] on div "Change Owing" at bounding box center [507, 190] width 59 height 6
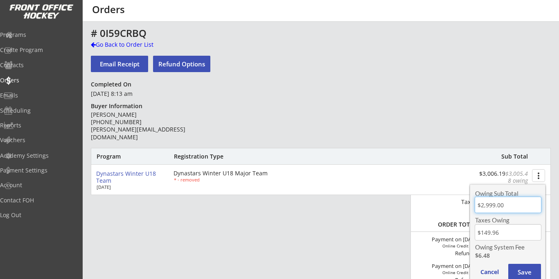
click at [503, 204] on input "input" at bounding box center [508, 204] width 67 height 16
type input "$0.00"
click at [499, 232] on input "input" at bounding box center [508, 232] width 67 height 16
type input "$0.00"
click at [523, 269] on button "Save" at bounding box center [524, 272] width 33 height 16
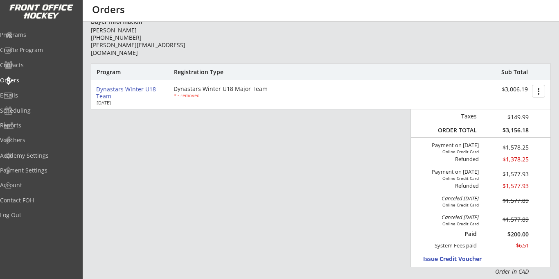
scroll to position [87, 0]
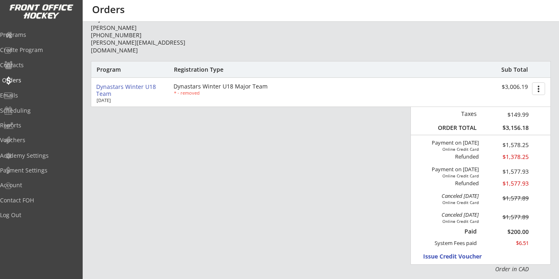
click at [30, 82] on div "Orders" at bounding box center [39, 80] width 74 height 6
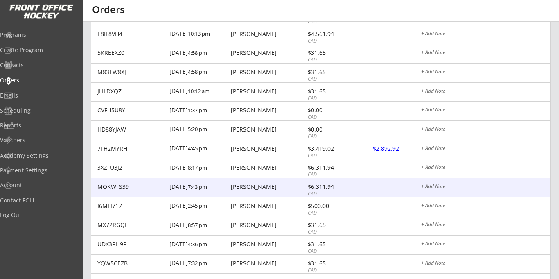
scroll to position [552, 0]
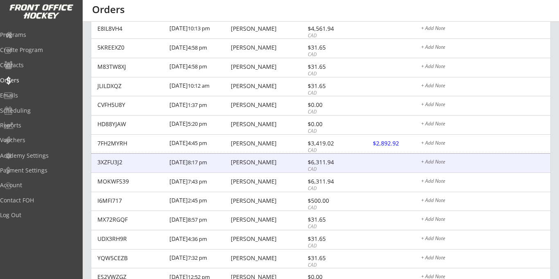
click at [252, 162] on div "Kevin Puetz" at bounding box center [268, 162] width 74 height 6
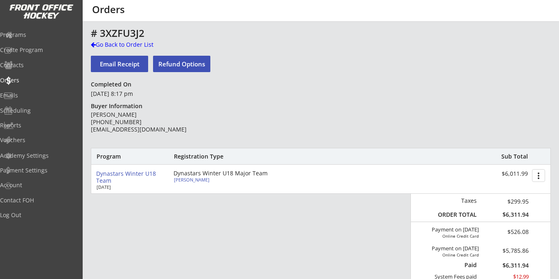
click at [185, 65] on button "Refund Options" at bounding box center [181, 64] width 57 height 16
type textarea "Hello Kevin, We are emailing you to inform that a Refund has been issued on you…"
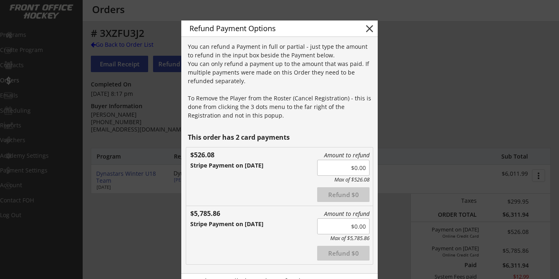
click at [359, 227] on input "input" at bounding box center [343, 226] width 52 height 16
click at [347, 253] on button "Refund $5785.86" at bounding box center [343, 253] width 52 height 15
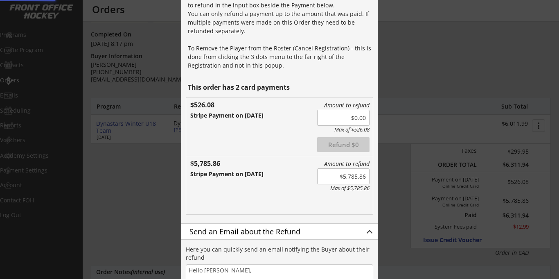
type input "$0.00"
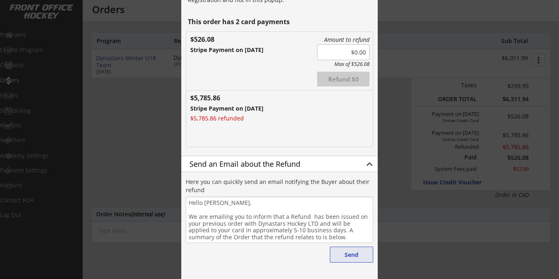
scroll to position [121, 0]
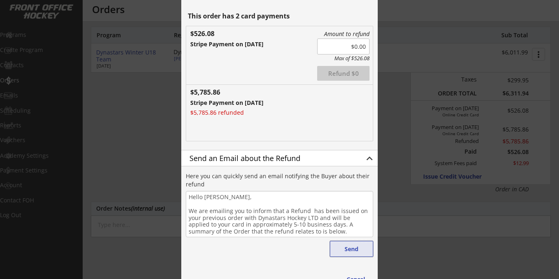
click at [354, 246] on button "Send" at bounding box center [351, 249] width 43 height 16
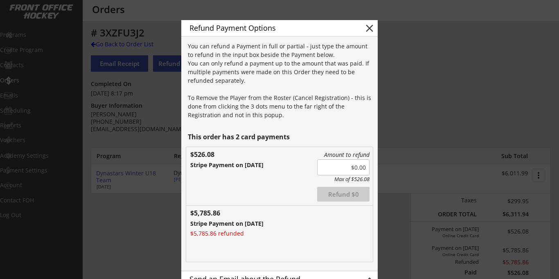
scroll to position [0, 0]
click at [370, 27] on button "close" at bounding box center [369, 29] width 12 height 12
type textarea "Hello , We are emailing you to inform that a Refund has been issued on your pre…"
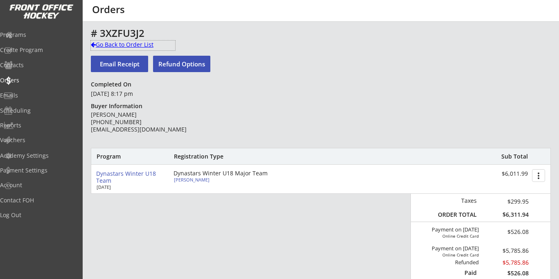
click at [113, 45] on div "Go Back to Order List" at bounding box center [133, 45] width 84 height 8
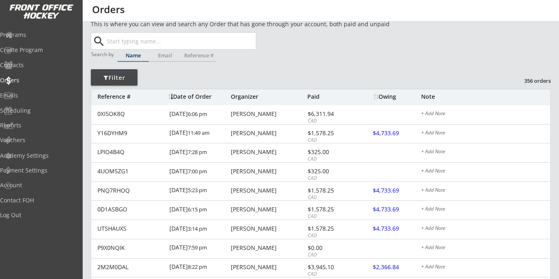
scroll to position [7, 0]
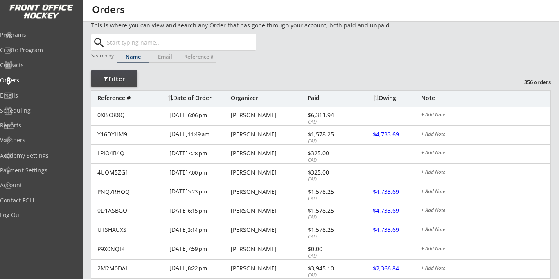
click at [144, 41] on input "text" at bounding box center [180, 42] width 151 height 16
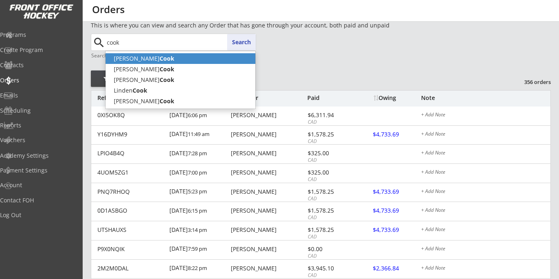
click at [160, 58] on strong "Cook" at bounding box center [167, 58] width 15 height 8
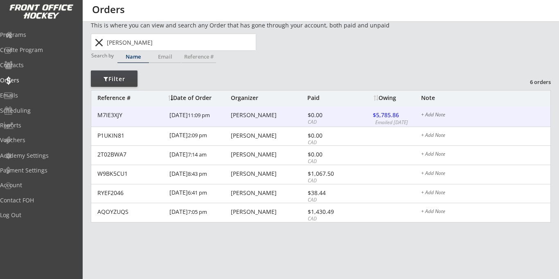
type input "Matthew Cook"
click at [382, 115] on div at bounding box center [391, 115] width 36 height 10
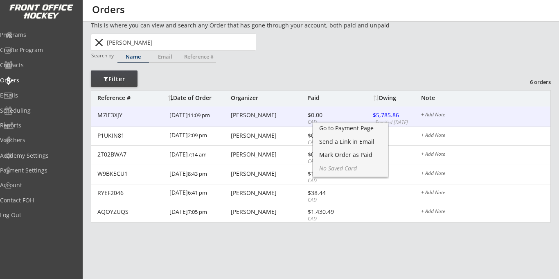
click at [251, 117] on div "Matthew Cook" at bounding box center [268, 115] width 74 height 6
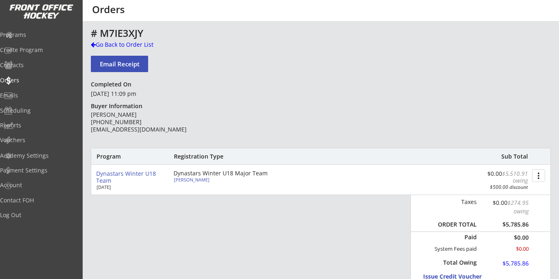
click at [537, 175] on button "more_vert" at bounding box center [538, 175] width 13 height 13
click at [506, 190] on div "Change Owing" at bounding box center [507, 190] width 59 height 6
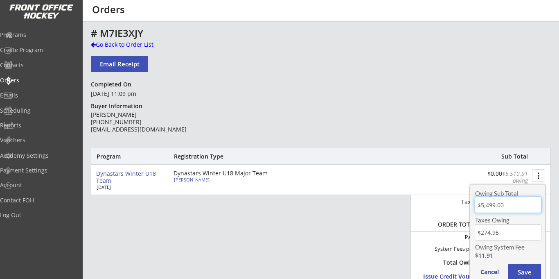
drag, startPoint x: 510, startPoint y: 205, endPoint x: 504, endPoint y: 203, distance: 5.9
click at [504, 203] on input "input" at bounding box center [508, 204] width 67 height 16
type input "$0.00"
click at [498, 232] on input "input" at bounding box center [508, 232] width 67 height 16
type input "$0.00"
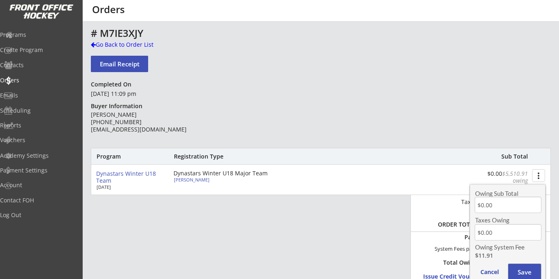
click at [524, 270] on button "Save" at bounding box center [524, 272] width 33 height 16
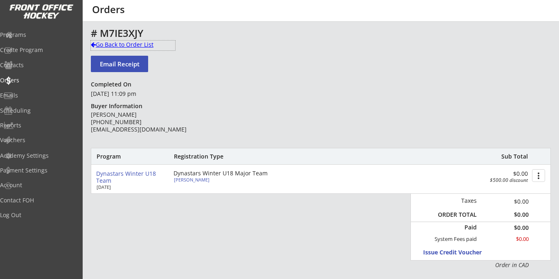
click at [113, 47] on div "Go Back to Order List" at bounding box center [133, 45] width 84 height 8
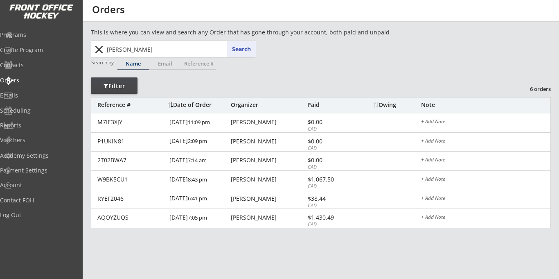
drag, startPoint x: 151, startPoint y: 47, endPoint x: 104, endPoint y: 47, distance: 47.1
click at [104, 47] on div "Matthew Cook cook Search close" at bounding box center [174, 49] width 164 height 16
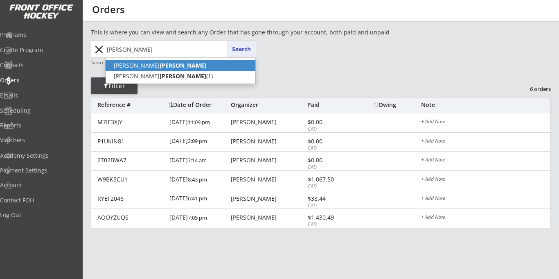
click at [160, 66] on strong "Jaber" at bounding box center [183, 65] width 47 height 8
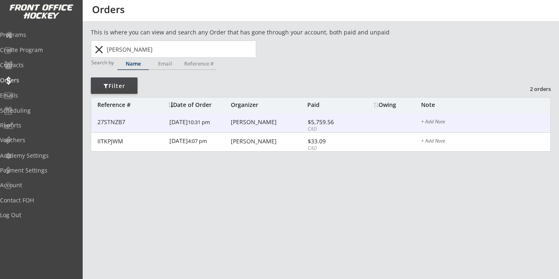
type input "Rowan Jaber"
drag, startPoint x: 313, startPoint y: 123, endPoint x: 278, endPoint y: 119, distance: 35.0
click at [313, 123] on div "$5,759.56" at bounding box center [330, 122] width 44 height 6
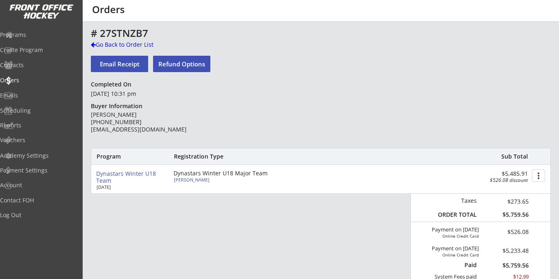
click at [536, 177] on button "more_vert" at bounding box center [538, 175] width 13 height 13
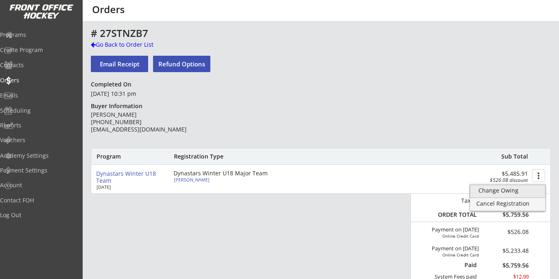
click at [492, 191] on div "Change Owing" at bounding box center [507, 190] width 59 height 6
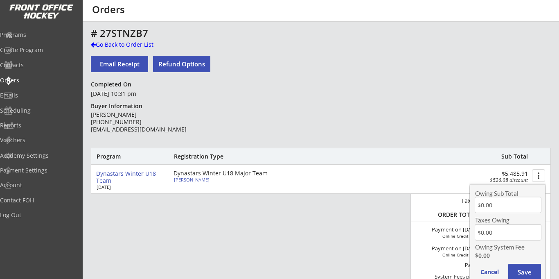
click at [317, 207] on div "Program Registration Type Sub Total Dynastars Winter U18 Team Oct 1, 2025 Dynas…" at bounding box center [321, 227] width 460 height 159
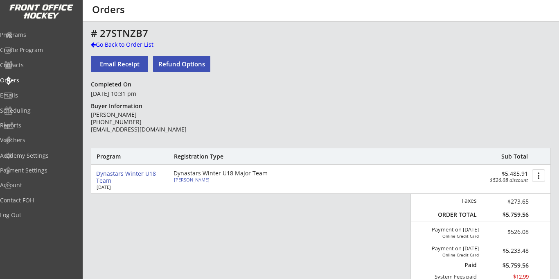
click at [188, 60] on button "Refund Options" at bounding box center [181, 64] width 57 height 16
type textarea "Hello Rowan, We are emailing you to inform that a Refund has been issued on you…"
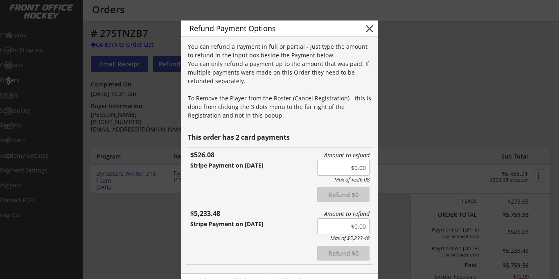
drag, startPoint x: 359, startPoint y: 226, endPoint x: 365, endPoint y: 225, distance: 6.7
click at [361, 225] on input "input" at bounding box center [343, 226] width 52 height 16
click at [341, 250] on button "Refund $5233.48" at bounding box center [343, 253] width 52 height 15
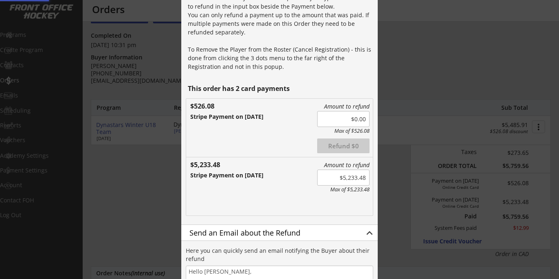
type input "$0.00"
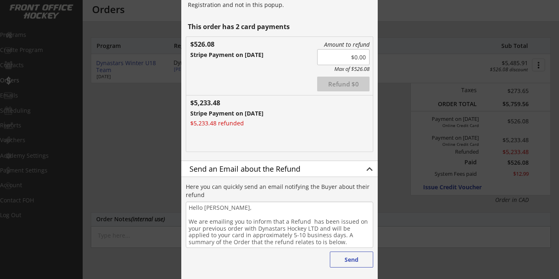
scroll to position [112, 0]
click at [356, 259] on button "Send" at bounding box center [351, 258] width 43 height 16
click at [145, 110] on div at bounding box center [279, 139] width 559 height 279
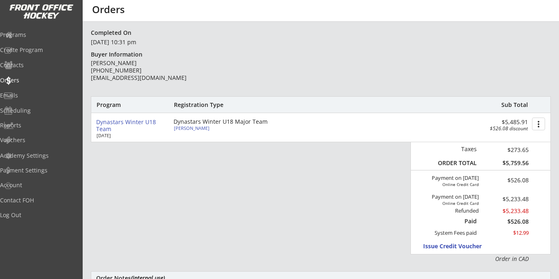
scroll to position [52, 0]
click at [29, 80] on div "Orders" at bounding box center [39, 80] width 74 height 6
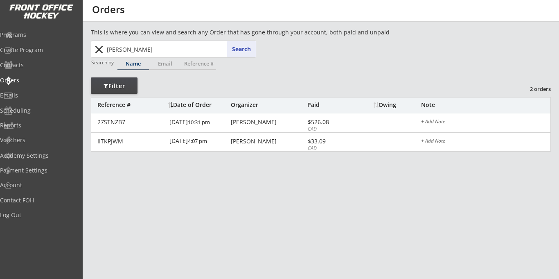
drag, startPoint x: 142, startPoint y: 50, endPoint x: 90, endPoint y: 50, distance: 52.8
click at [90, 50] on div "This is where you can view and search any Order that has gone through your acco…" at bounding box center [321, 276] width 476 height 497
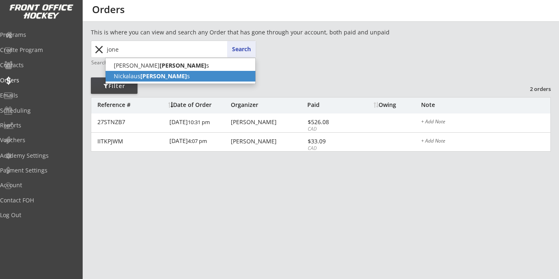
click at [133, 77] on p "Nickalaus Jone s" at bounding box center [181, 76] width 150 height 11
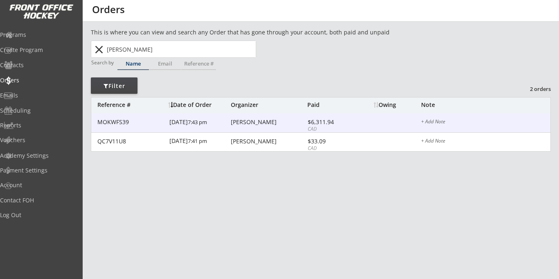
type input "Nickalaus Jones"
click at [323, 124] on div "$6,311.94" at bounding box center [330, 122] width 44 height 6
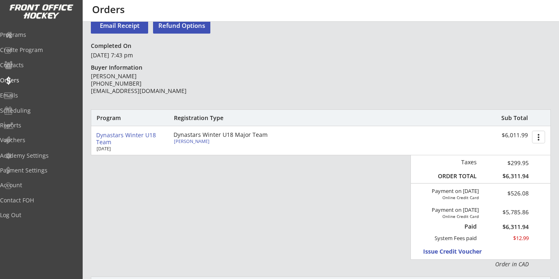
scroll to position [40, 0]
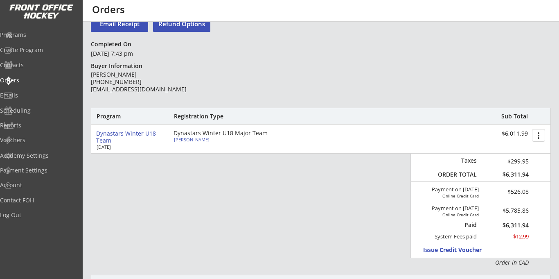
click at [184, 27] on button "Refund Options" at bounding box center [181, 24] width 57 height 16
type textarea "Hello Dannielle, We are emailing you to inform that a Refund has been issued on…"
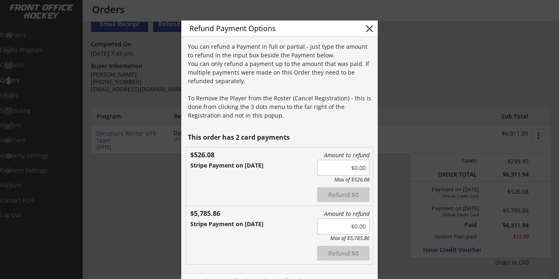
click at [356, 226] on input "input" at bounding box center [343, 226] width 52 height 16
click at [343, 253] on button "Refund $5785.86" at bounding box center [343, 253] width 52 height 15
type input "$0.00"
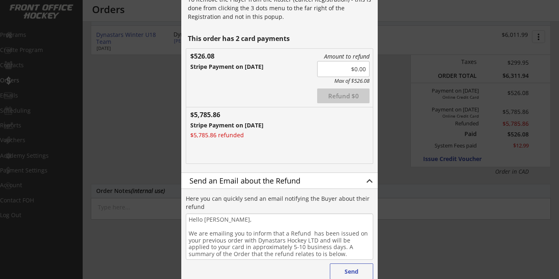
scroll to position [139, 0]
click at [351, 271] on button "Send" at bounding box center [351, 271] width 43 height 16
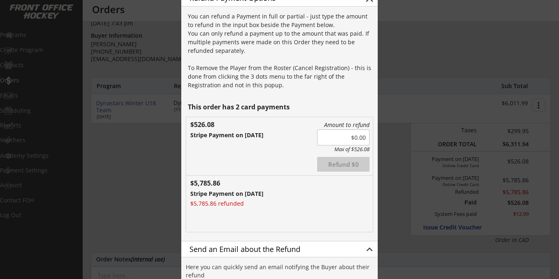
scroll to position [65, 0]
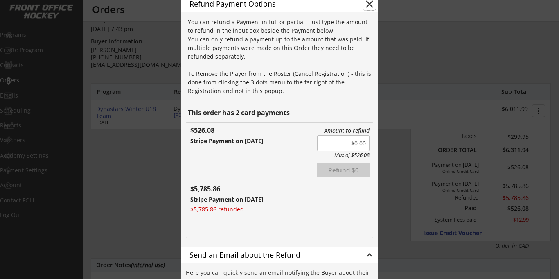
click at [369, 5] on button "close" at bounding box center [369, 4] width 12 height 12
type textarea "Hello , We are emailing you to inform that a Refund has been issued on your pre…"
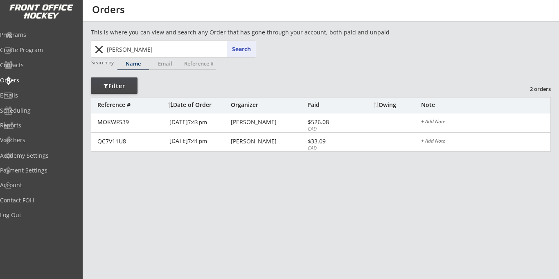
drag, startPoint x: 151, startPoint y: 48, endPoint x: 80, endPoint y: 47, distance: 71.2
click at [80, 47] on body "This is where you can view and search any Order that has gone through your acco…" at bounding box center [279, 139] width 559 height 279
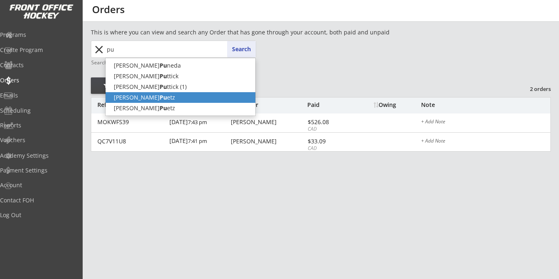
click at [160, 99] on strong "Pu" at bounding box center [163, 97] width 7 height 8
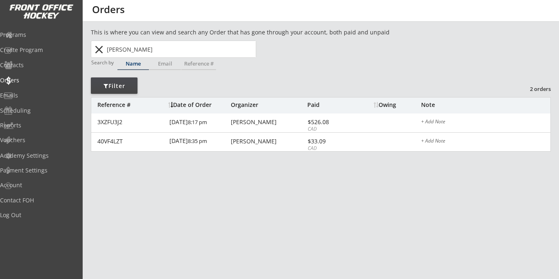
drag, startPoint x: 144, startPoint y: 51, endPoint x: 102, endPoint y: 47, distance: 41.6
click at [102, 47] on div "Kevin Puetz pu Search close" at bounding box center [174, 49] width 164 height 16
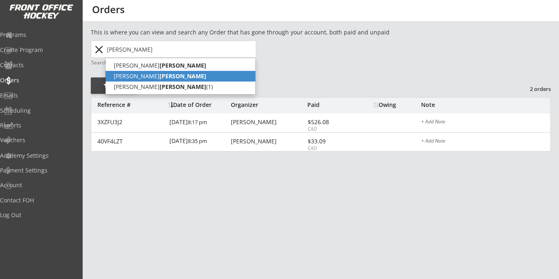
click at [160, 76] on strong "Usher" at bounding box center [183, 76] width 47 height 8
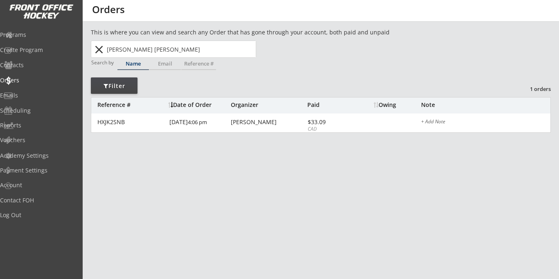
click at [153, 50] on input "Hudson Usher" at bounding box center [180, 49] width 151 height 16
type input "Hudson Ushe"
type input "Hudson Usher"
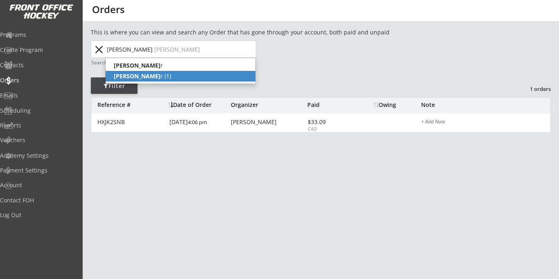
click at [154, 78] on p "Hudson Ushe r (1)" at bounding box center [181, 76] width 150 height 11
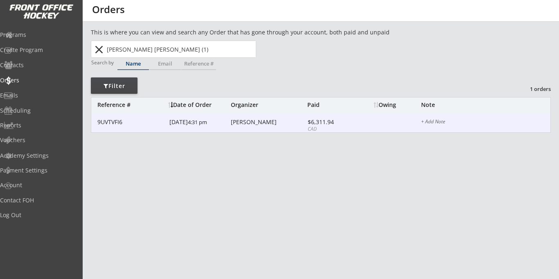
type input "Hudson Usher (1)"
click at [320, 123] on div "$6,311.94" at bounding box center [330, 122] width 44 height 6
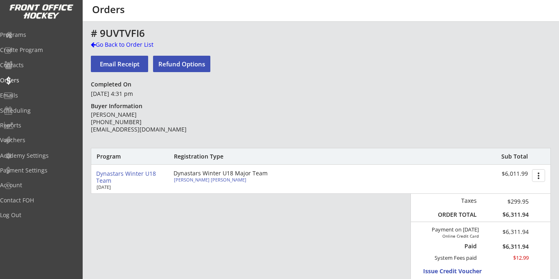
click at [169, 67] on button "Refund Options" at bounding box center [181, 64] width 57 height 16
type textarea "Hello Courtney, We are emailing you to inform that a Refund has been issued on …"
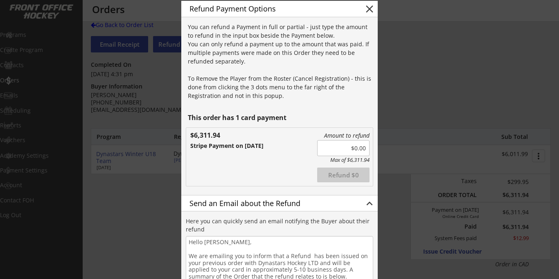
scroll to position [16, 0]
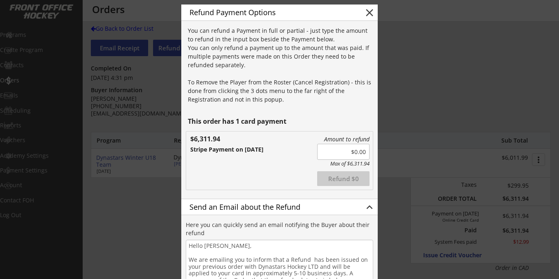
click at [345, 153] on input "input" at bounding box center [343, 152] width 52 height 16
click at [334, 181] on button "Refund $5811.94" at bounding box center [343, 178] width 52 height 15
type input "$0.00"
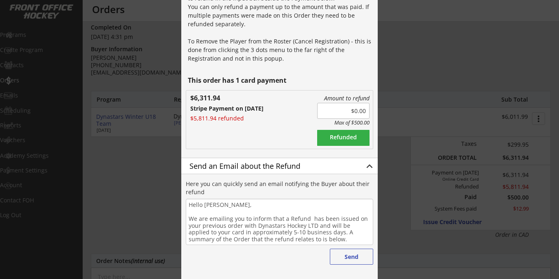
scroll to position [58, 0]
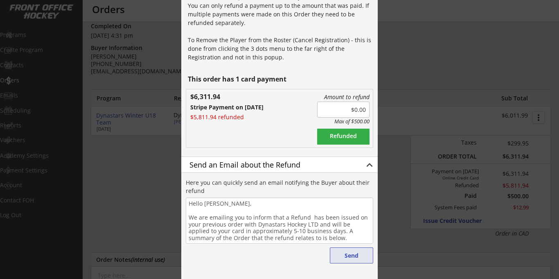
click at [351, 255] on button "Send" at bounding box center [351, 255] width 43 height 16
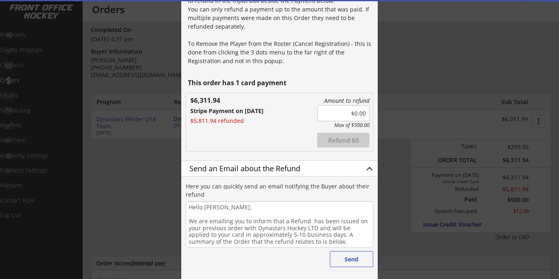
scroll to position [5, 0]
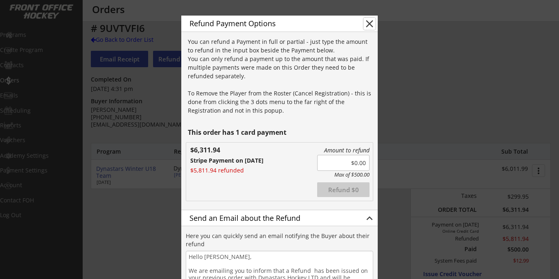
click at [364, 25] on button "close" at bounding box center [369, 24] width 12 height 12
type textarea "Hello , We are emailing you to inform that a Refund has been issued on your pre…"
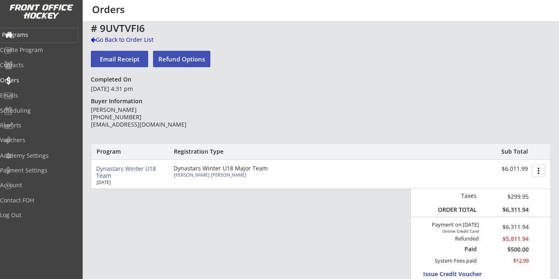
click at [39, 36] on div "Programs" at bounding box center [39, 35] width 74 height 6
